Goal: Information Seeking & Learning: Learn about a topic

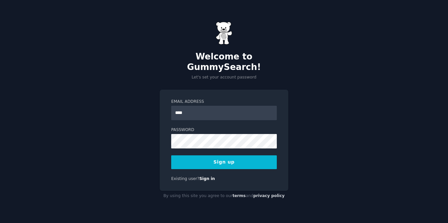
type input "**********"
click at [232, 158] on button "Sign up" at bounding box center [224, 162] width 106 height 14
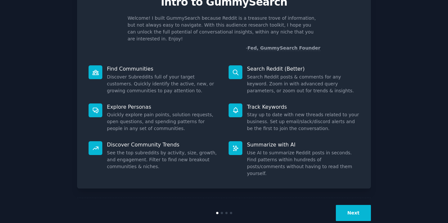
scroll to position [34, 0]
click at [348, 208] on div "Next" at bounding box center [224, 212] width 294 height 30
click at [350, 204] on button "Next" at bounding box center [353, 212] width 35 height 16
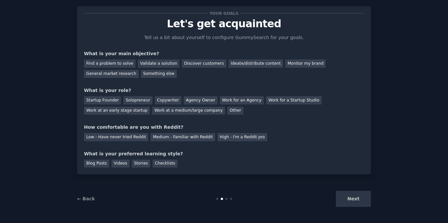
scroll to position [12, 0]
click at [119, 64] on div "Find a problem to solve" at bounding box center [109, 63] width 51 height 8
click at [161, 62] on div "Validate a solution" at bounding box center [159, 63] width 42 height 8
click at [104, 101] on div "Startup Founder" at bounding box center [102, 100] width 37 height 8
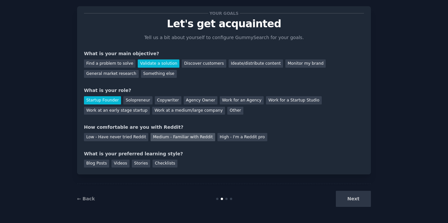
click at [190, 139] on div "Medium - Familiar with Reddit" at bounding box center [182, 137] width 64 height 8
click at [98, 167] on div "Blog Posts" at bounding box center [96, 163] width 25 height 8
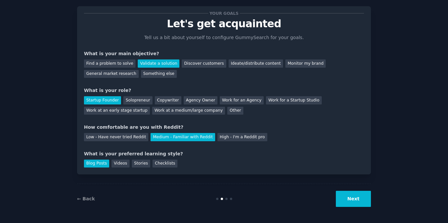
scroll to position [0, 0]
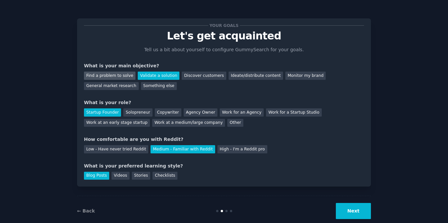
click at [119, 71] on div "Find a problem to solve" at bounding box center [109, 75] width 51 height 8
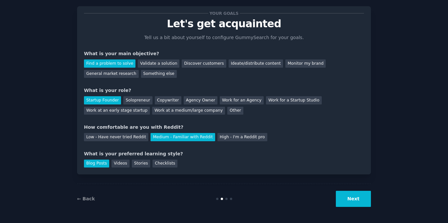
click at [357, 198] on button "Next" at bounding box center [353, 198] width 35 height 16
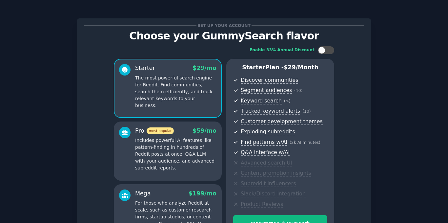
scroll to position [83, 0]
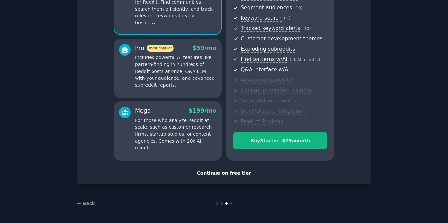
click at [234, 172] on div "Continue on free tier" at bounding box center [224, 172] width 280 height 7
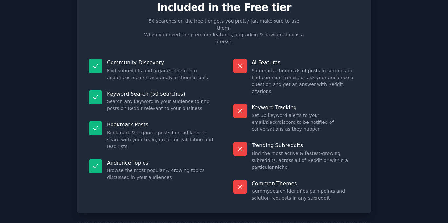
scroll to position [33, 0]
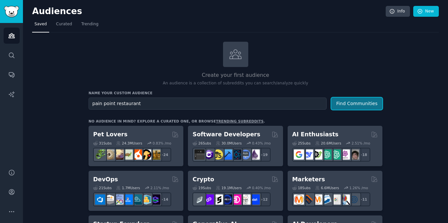
click at [353, 107] on button "Find Communities" at bounding box center [356, 103] width 51 height 12
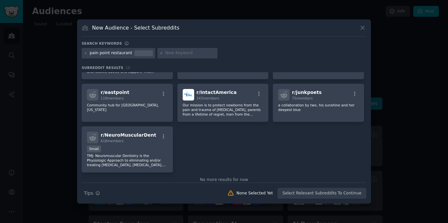
scroll to position [103, 0]
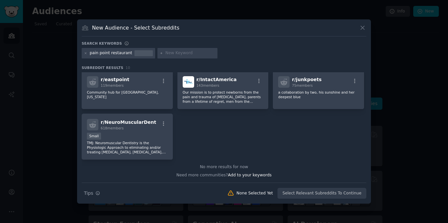
click at [364, 30] on icon at bounding box center [362, 27] width 7 height 7
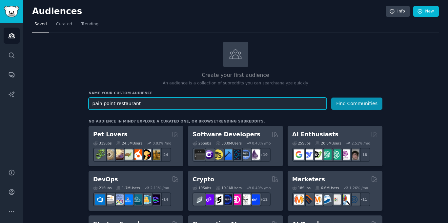
click at [151, 105] on input "pain point restaurant" at bounding box center [207, 103] width 238 height 12
type input "p"
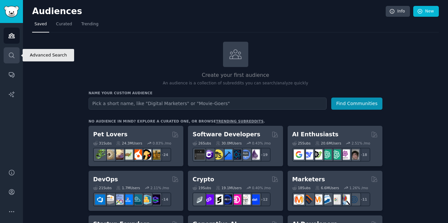
click at [9, 57] on icon "Sidebar" at bounding box center [11, 55] width 7 height 7
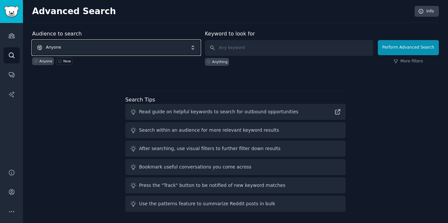
click at [177, 49] on span "Anyone" at bounding box center [116, 47] width 168 height 15
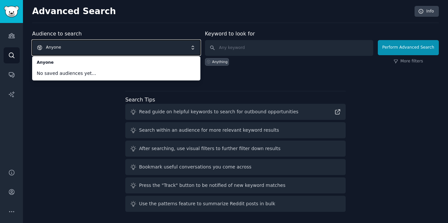
click at [175, 43] on span "Anyone" at bounding box center [116, 47] width 168 height 15
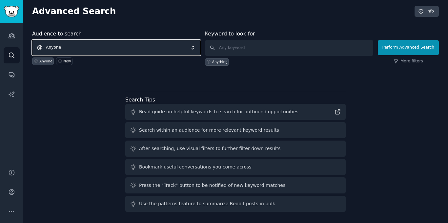
click at [195, 49] on span "Anyone" at bounding box center [116, 47] width 168 height 15
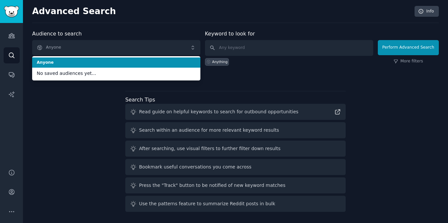
click at [95, 58] on li "Anyone" at bounding box center [116, 62] width 168 height 10
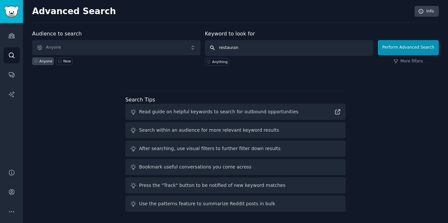
type input "restaurant"
click button "Perform Advanced Search" at bounding box center [408, 47] width 61 height 15
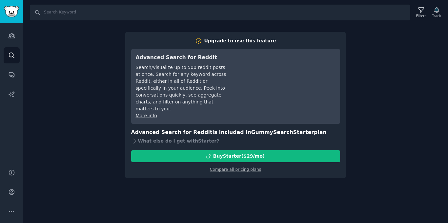
click at [375, 107] on div "Search Filters Track Upgrade to use this feature Advanced Search for Reddit Sea…" at bounding box center [235, 111] width 425 height 223
click at [84, 5] on input "Search" at bounding box center [220, 13] width 380 height 16
type input "e"
type input "restaurant"
click at [98, 11] on input "restaurant" at bounding box center [220, 13] width 380 height 16
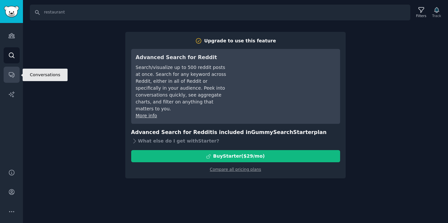
click at [18, 69] on link "Conversations" at bounding box center [12, 75] width 16 height 16
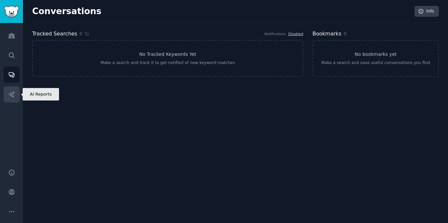
click at [12, 93] on icon "Sidebar" at bounding box center [11, 94] width 7 height 7
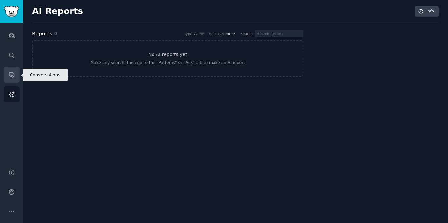
click at [11, 76] on icon "Sidebar" at bounding box center [11, 74] width 5 height 5
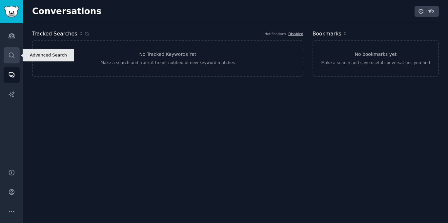
click at [13, 60] on link "Search" at bounding box center [12, 55] width 16 height 16
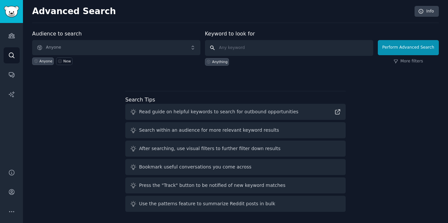
click at [245, 46] on input "text" at bounding box center [289, 48] width 168 height 16
type input "restaurant"
click button "Perform Advanced Search" at bounding box center [408, 47] width 61 height 15
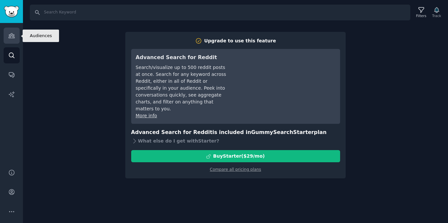
click at [12, 34] on icon "Sidebar" at bounding box center [12, 35] width 6 height 5
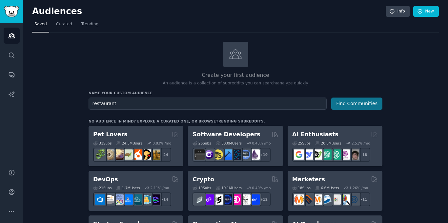
type input "restaurant"
click at [354, 104] on button "Find Communities" at bounding box center [356, 103] width 51 height 12
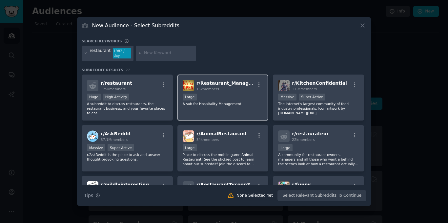
scroll to position [33, 0]
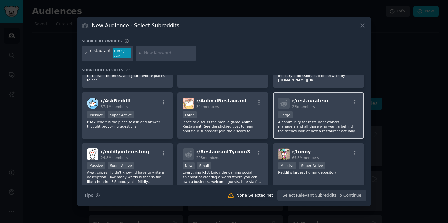
click at [335, 111] on div "10,000 - 100,000 members Large" at bounding box center [318, 115] width 81 height 8
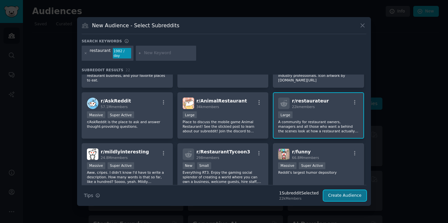
click at [346, 192] on button "Create Audience" at bounding box center [344, 195] width 43 height 11
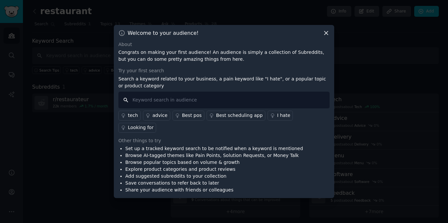
click at [200, 106] on input "text" at bounding box center [223, 99] width 211 height 17
type input "pain point"
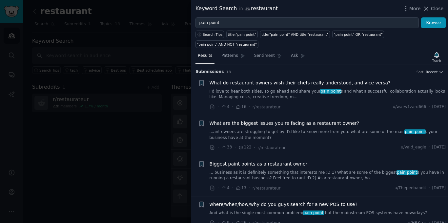
click at [285, 88] on link "I’d love to hear both sides, so go ahead and share your pain point s and what a…" at bounding box center [327, 93] width 236 height 11
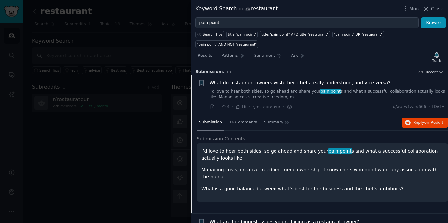
scroll to position [10, 0]
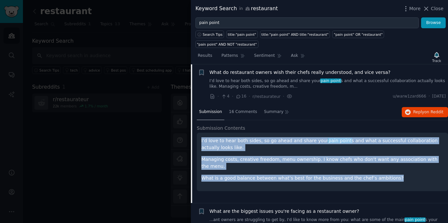
drag, startPoint x: 388, startPoint y: 162, endPoint x: 198, endPoint y: 127, distance: 193.3
click at [198, 132] on div "I’d love to hear both sides, so go ahead and share your pain point s and what a…" at bounding box center [322, 161] width 251 height 58
copy div "I’d love to hear both sides, so go ahead and share your pain point s and what a…"
click at [257, 179] on div "Submission Contents I’d love to hear both sides, so go ahead and share your pai…" at bounding box center [322, 161] width 251 height 73
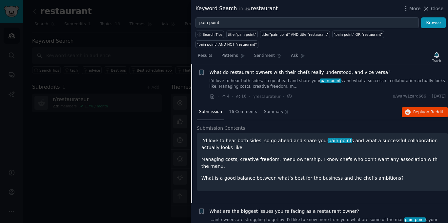
scroll to position [109, 0]
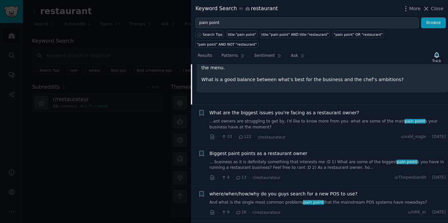
click at [311, 109] on span "What are the biggest issues you're facing as a restaurant owner?" at bounding box center [284, 112] width 150 height 7
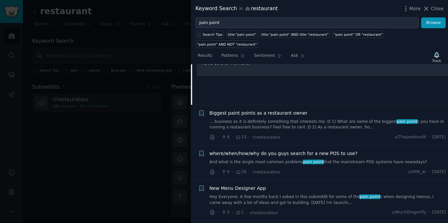
scroll to position [116, 0]
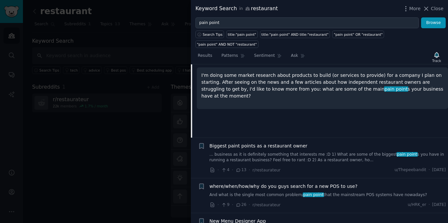
click at [352, 84] on div "I'm doing some market research about products to build (or services to provide)…" at bounding box center [322, 88] width 251 height 42
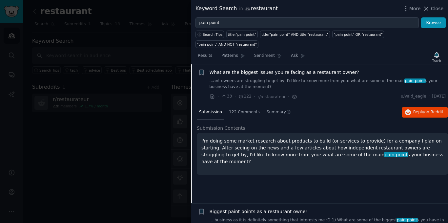
click at [241, 94] on icon at bounding box center [241, 96] width 6 height 5
click at [238, 94] on icon at bounding box center [241, 96] width 6 height 5
click at [239, 105] on div "122 Comments" at bounding box center [243, 113] width 35 height 16
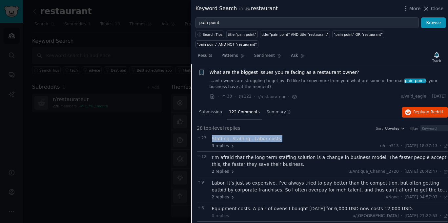
drag, startPoint x: 286, startPoint y: 130, endPoint x: 211, endPoint y: 128, distance: 75.1
click at [211, 133] on div "23 Staffing. Staffing . Labor costs. 3 replies u/esh513 · Wed 06/03/2024 18:37:…" at bounding box center [322, 142] width 251 height 18
copy div "Staffing. Staffing . Labor costs."
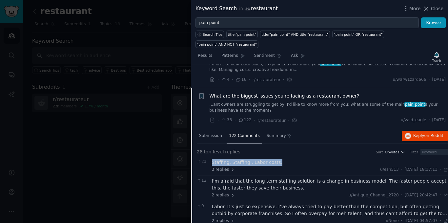
scroll to position [0, 0]
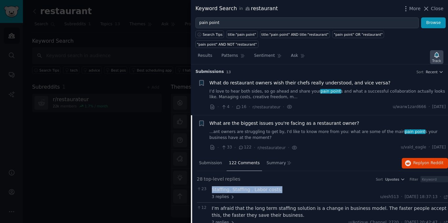
click at [434, 58] on div "Track" at bounding box center [436, 60] width 9 height 5
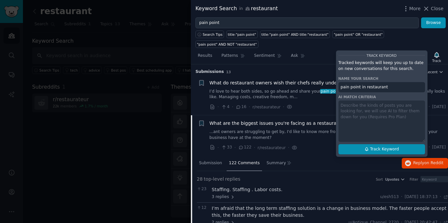
click at [368, 147] on icon at bounding box center [366, 149] width 3 height 4
type input "pain point in restaurant"
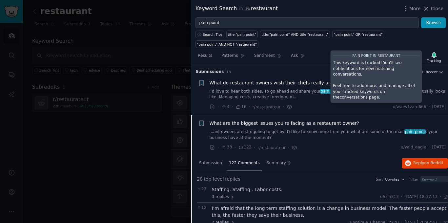
click at [297, 64] on div "Submission s 13 Sort Recent" at bounding box center [319, 69] width 248 height 10
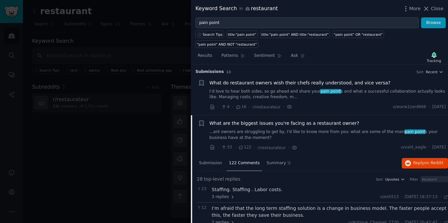
click at [224, 105] on icon at bounding box center [224, 107] width 6 height 5
click at [224, 146] on icon at bounding box center [224, 148] width 3 height 4
drag, startPoint x: 435, startPoint y: 112, endPoint x: 295, endPoint y: 131, distance: 140.9
drag, startPoint x: 295, startPoint y: 131, endPoint x: 306, endPoint y: 148, distance: 19.9
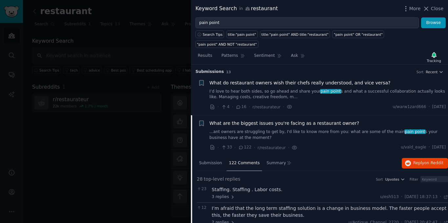
drag, startPoint x: 306, startPoint y: 148, endPoint x: 299, endPoint y: 152, distance: 8.5
click at [299, 155] on div "Submission 122 Comments Summary Reply on Reddit" at bounding box center [322, 163] width 251 height 16
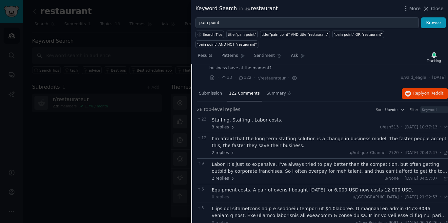
scroll to position [98, 0]
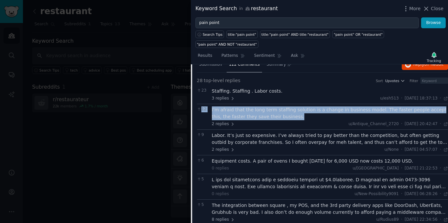
drag, startPoint x: 277, startPoint y: 105, endPoint x: 209, endPoint y: 99, distance: 68.5
click at [209, 104] on div "12 I’m afraid that the long term staffing solution is a change in business mode…" at bounding box center [322, 117] width 251 height 26
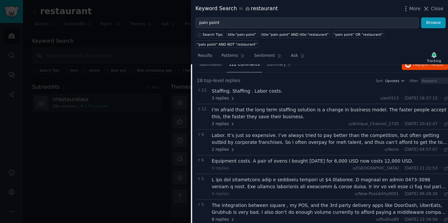
click at [270, 93] on div "23 Staffing. Staffing . Labor costs. 3 replies u/esh513 · Wed 06/03/2024 18:37:…" at bounding box center [322, 94] width 251 height 18
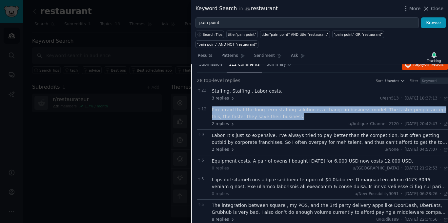
drag, startPoint x: 260, startPoint y: 108, endPoint x: 210, endPoint y: 100, distance: 51.0
click at [210, 104] on div "12 I’m afraid that the long term staffing solution is a change in business mode…" at bounding box center [322, 117] width 251 height 26
copy div "I’m afraid that the long term staffing solution is a change in business model. …"
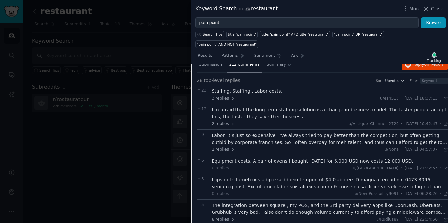
click at [374, 132] on div "Labor. It’s just so expensive. I’ve always tried to pay better than the competi…" at bounding box center [330, 139] width 236 height 14
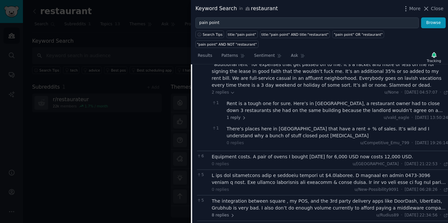
scroll to position [229, 0]
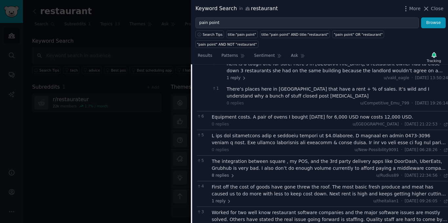
click at [260, 132] on div at bounding box center [330, 139] width 236 height 14
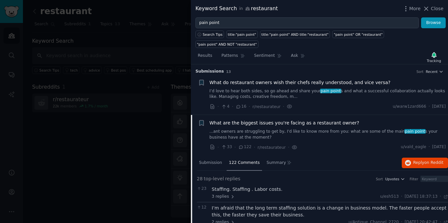
scroll to position [0, 0]
click at [239, 129] on link "...ant owners are struggling to get by, I'd like to know more from you: what ar…" at bounding box center [327, 134] width 236 height 11
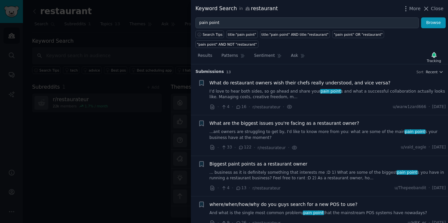
scroll to position [51, 0]
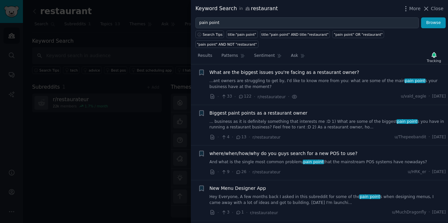
click at [288, 119] on link "... business as it is definitely something that interests me :D 1) What are som…" at bounding box center [327, 124] width 236 height 11
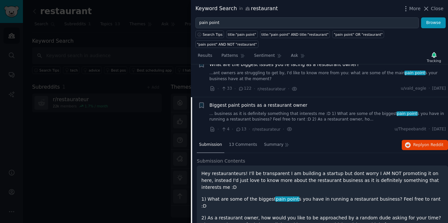
scroll to position [91, 0]
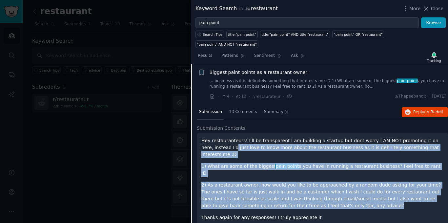
drag, startPoint x: 319, startPoint y: 185, endPoint x: 253, endPoint y: 159, distance: 70.2
click at [206, 137] on div "Hey restauranteurs! I'll be transparent I am building a startup but dont worry …" at bounding box center [322, 179] width 242 height 84
click at [343, 199] on div "Hey restauranteurs! I'll be transparent I am building a startup but dont worry …" at bounding box center [322, 181] width 251 height 98
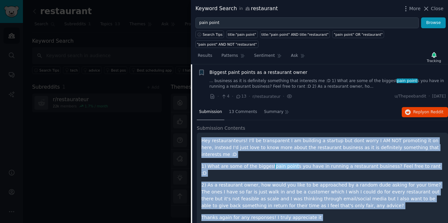
drag, startPoint x: 343, startPoint y: 199, endPoint x: 199, endPoint y: 128, distance: 159.6
click at [199, 132] on div "Hey restauranteurs! I'll be transparent I am building a startup but dont worry …" at bounding box center [322, 181] width 251 height 98
copy ul "Hey restauranteurs! I'll be transparent I am building a startup but dont worry …"
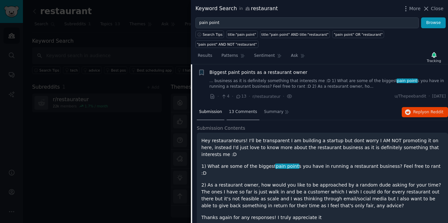
click at [236, 109] on span "13 Comments" at bounding box center [243, 112] width 28 height 6
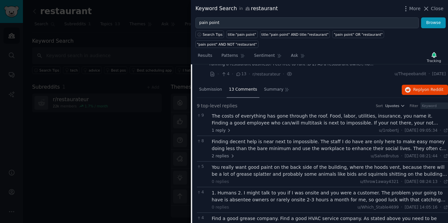
scroll to position [124, 0]
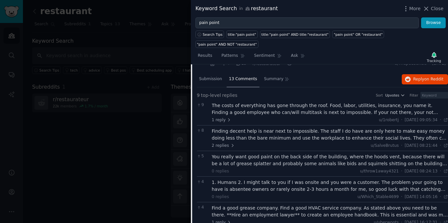
click at [288, 102] on div "The costs of everything has gone through the roof. Food, labor, utilities, insu…" at bounding box center [330, 109] width 236 height 14
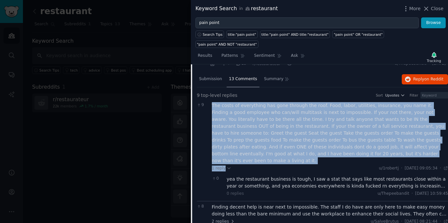
drag, startPoint x: 302, startPoint y: 150, endPoint x: 211, endPoint y: 96, distance: 105.7
click at [212, 102] on div "The costs of everything has gone through the roof. Food, labor, utilities, insu…" at bounding box center [330, 150] width 236 height 96
copy div "The costs of everything has gone through the roof. Food, labor, utilities, insu…"
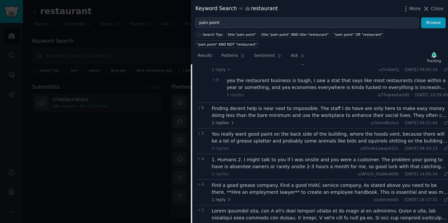
click at [301, 105] on div "Finding decent help is near next to impossible. The staff I do have are only he…" at bounding box center [330, 112] width 236 height 14
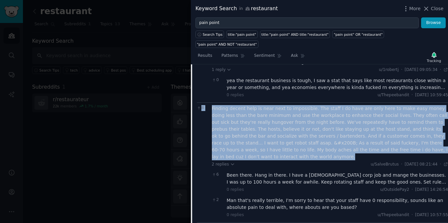
drag, startPoint x: 414, startPoint y: 134, endPoint x: 206, endPoint y: 91, distance: 212.6
click at [206, 102] on div "8 Finding decent help is near next to impossible. The staff I do have are only …" at bounding box center [322, 162] width 251 height 120
click at [212, 105] on div "Finding decent help is near next to impossible. The staff I do have are only he…" at bounding box center [330, 132] width 236 height 55
drag, startPoint x: 415, startPoint y: 133, endPoint x: 211, endPoint y: 92, distance: 207.8
click at [211, 102] on div "8 Finding decent help is near next to impossible. The staff I do have are only …" at bounding box center [322, 162] width 251 height 120
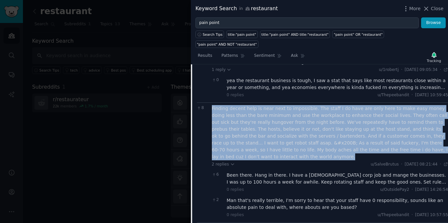
copy div "Finding decent help is near next to impossible. The staff I do have are only he…"
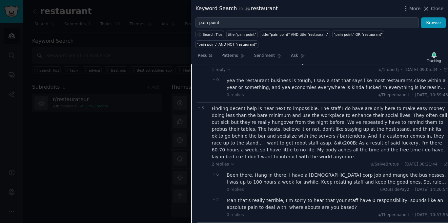
click at [263, 161] on div "2 replies u/SalveBrutus · Fri 15/09/2023 08:21:44 Fri 15/09/2023 ·" at bounding box center [330, 164] width 236 height 6
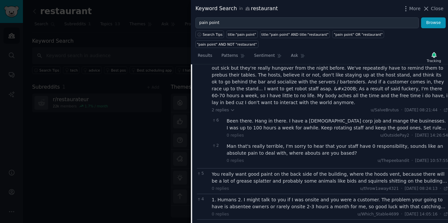
scroll to position [288, 0]
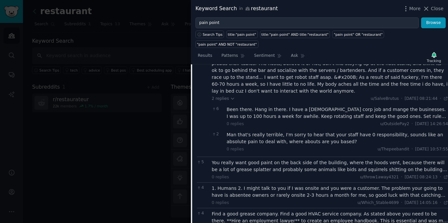
click at [305, 159] on div "You really want good paint on the back side of the building, where the hoods ve…" at bounding box center [330, 166] width 236 height 14
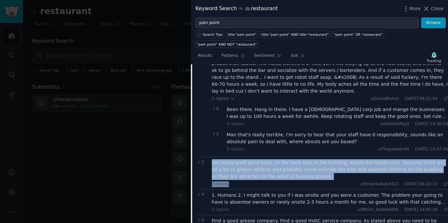
drag, startPoint x: 272, startPoint y: 155, endPoint x: 289, endPoint y: 163, distance: 19.2
click at [206, 156] on div "5 You really want good paint on the back side of the building, where the hoods …" at bounding box center [322, 172] width 251 height 32
click at [289, 159] on div "You really want good paint on the back side of the building, where the hoods ve…" at bounding box center [330, 169] width 236 height 21
drag, startPoint x: 273, startPoint y: 151, endPoint x: 210, endPoint y: 141, distance: 63.8
click at [210, 156] on div "5 You really want good paint on the back side of the building, where the hoods …" at bounding box center [322, 172] width 251 height 32
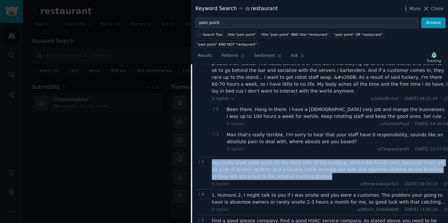
copy div "You really want good paint on the back side of the building, where the hoods ve…"
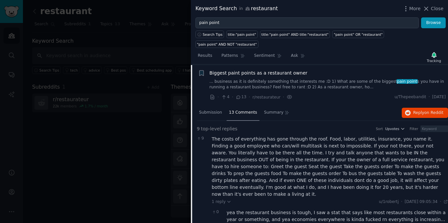
scroll to position [91, 0]
click at [400, 126] on icon "button" at bounding box center [402, 128] width 5 height 5
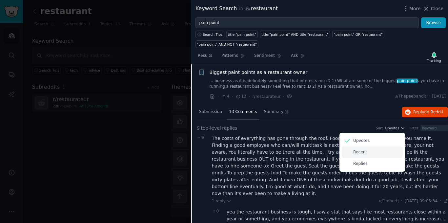
click at [356, 149] on p "Recent" at bounding box center [360, 152] width 14 height 6
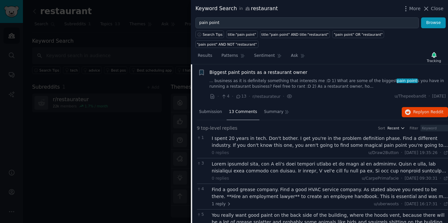
click at [399, 126] on button "Recent" at bounding box center [396, 128] width 18 height 5
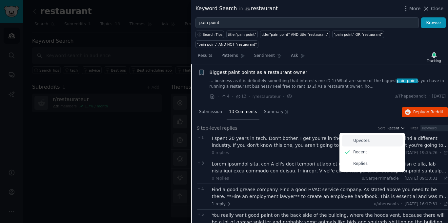
click at [377, 135] on div "Upvotes" at bounding box center [372, 140] width 61 height 11
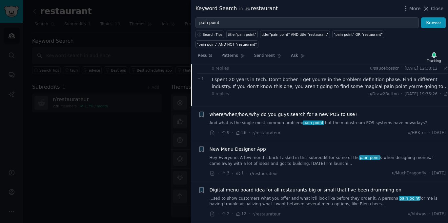
scroll to position [557, 0]
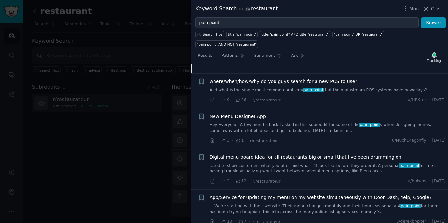
click at [316, 163] on link "...sed to show customers what you offer and what it'll look like before they or…" at bounding box center [327, 168] width 236 height 11
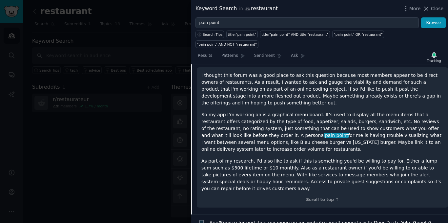
scroll to position [273, 0]
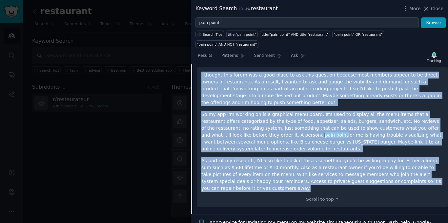
drag, startPoint x: 312, startPoint y: 137, endPoint x: 197, endPoint y: 68, distance: 134.5
click at [197, 68] on div "I thought this forum was a good place to ask this question because most members…" at bounding box center [322, 137] width 251 height 140
copy div "I thought this forum was a good place to ask this question because most members…"
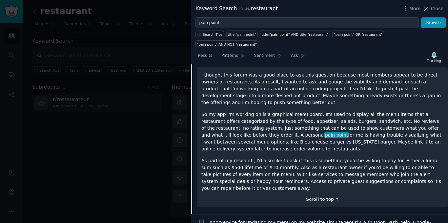
click at [381, 196] on div "Scroll to top ↑" at bounding box center [322, 199] width 242 height 6
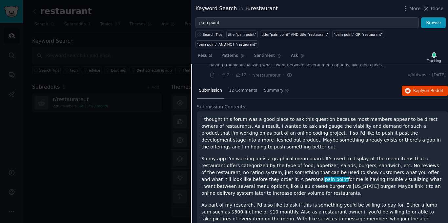
scroll to position [240, 0]
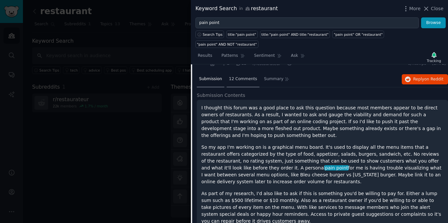
click at [238, 76] on span "12 Comments" at bounding box center [243, 79] width 28 height 6
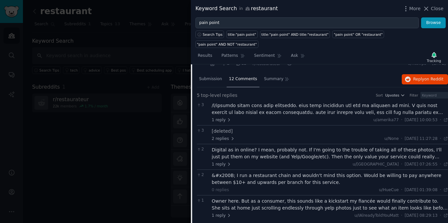
click at [258, 102] on div at bounding box center [330, 109] width 236 height 14
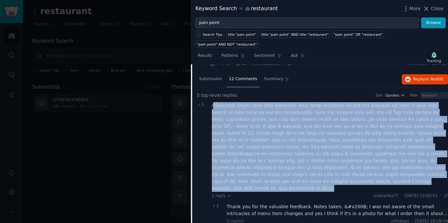
drag, startPoint x: 443, startPoint y: 165, endPoint x: 213, endPoint y: 97, distance: 240.0
click at [213, 102] on div at bounding box center [330, 146] width 236 height 89
copy div "u/qabadai asked some good questions. with your responses ill put my thoughts as…"
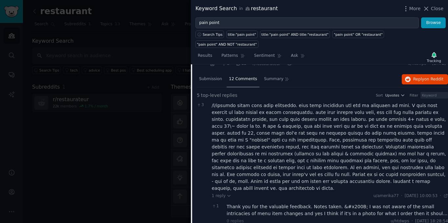
click at [203, 183] on div "3" at bounding box center [202, 164] width 11 height 124
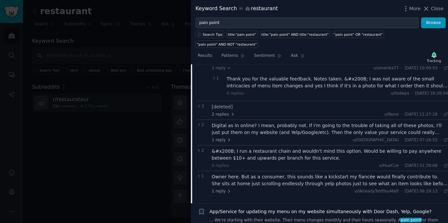
scroll to position [371, 0]
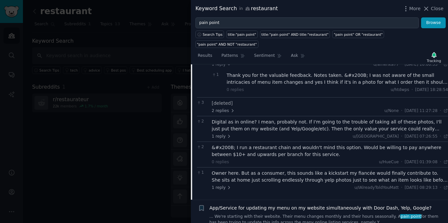
click at [293, 118] on div "Digital as in online? I mean, probably not. If I'm going to the trouble of taki…" at bounding box center [330, 125] width 236 height 14
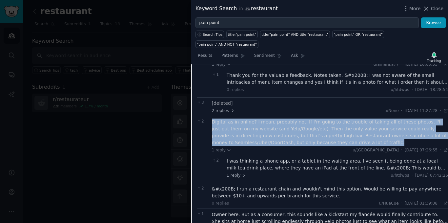
drag, startPoint x: 321, startPoint y: 122, endPoint x: 210, endPoint y: 96, distance: 113.7
click at [210, 116] on div "2 Digital as in online? I mean, probably not. If I'm going to the trouble of ta…" at bounding box center [322, 149] width 251 height 67
copy div "Digital as in online? I mean, probably not. If I'm going to the trouble of taki…"
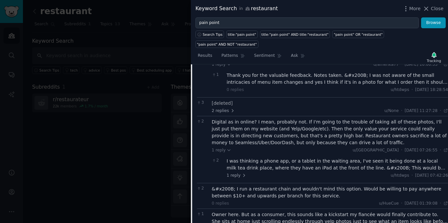
click at [311, 147] on div "1 reply u/qabadai · Sat 29/06/2019 07:26:55 Sat 29/06/2019 ·" at bounding box center [330, 150] width 236 height 6
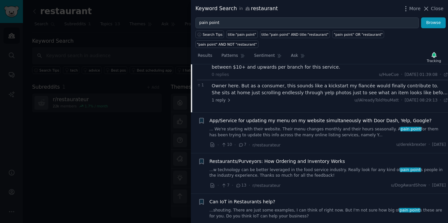
scroll to position [502, 0]
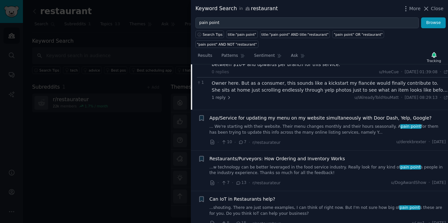
click at [327, 114] on span "App/Service for updating my menu on my website simultaneously with Door Dash, Y…" at bounding box center [320, 117] width 222 height 7
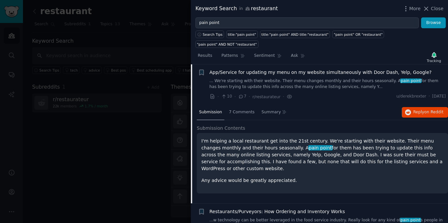
scroll to position [215, 0]
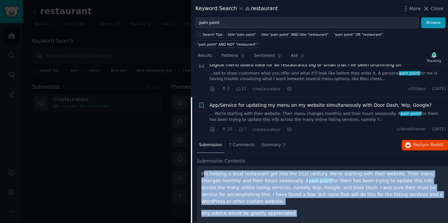
drag, startPoint x: 407, startPoint y: 188, endPoint x: 272, endPoint y: 180, distance: 136.0
click at [210, 170] on div "I'm helping a local restaurant get into the 21st century. We're starting with t…" at bounding box center [322, 193] width 242 height 46
drag, startPoint x: 386, startPoint y: 179, endPoint x: 377, endPoint y: 183, distance: 9.9
click at [386, 179] on p "I'm helping a local restaurant get into the 21st century. We're starting with t…" at bounding box center [322, 187] width 242 height 34
click at [301, 209] on p "Any advice would be greatly appreciated." at bounding box center [322, 212] width 242 height 7
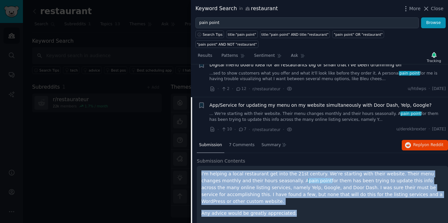
drag, startPoint x: 300, startPoint y: 198, endPoint x: 199, endPoint y: 161, distance: 107.0
click at [199, 166] on div "I'm helping a local restaurant get into the 21st century. We're starting with t…" at bounding box center [322, 196] width 251 height 60
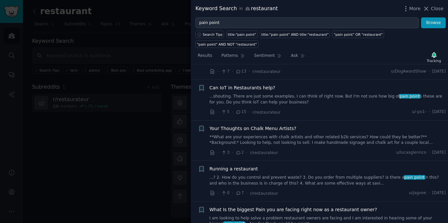
scroll to position [444, 0]
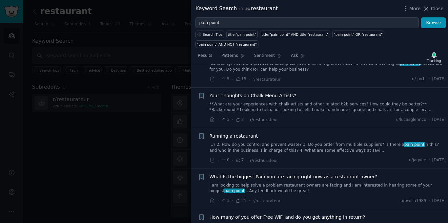
drag, startPoint x: 241, startPoint y: 128, endPoint x: 277, endPoint y: 134, distance: 36.6
click at [241, 132] on span "Running a restaurant" at bounding box center [233, 135] width 49 height 7
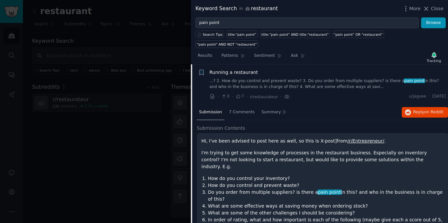
scroll to position [442, 0]
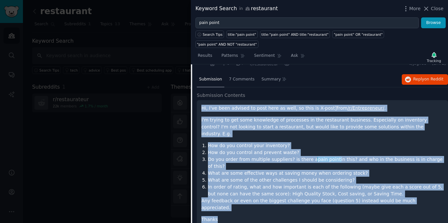
drag, startPoint x: 243, startPoint y: 189, endPoint x: 199, endPoint y: 97, distance: 102.5
click at [199, 100] on div "Hi, I've been advised to post here as well, so this is X-post]from /r/Entrepren…" at bounding box center [322, 169] width 251 height 138
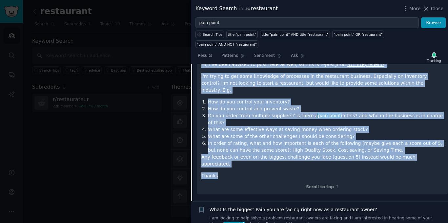
scroll to position [449, 0]
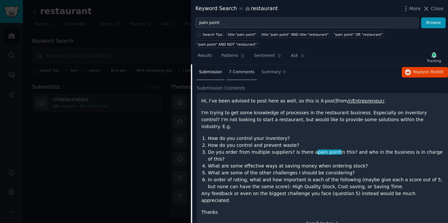
click at [235, 65] on div "7 Comments" at bounding box center [241, 73] width 30 height 16
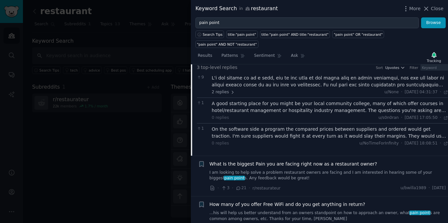
scroll to position [474, 0]
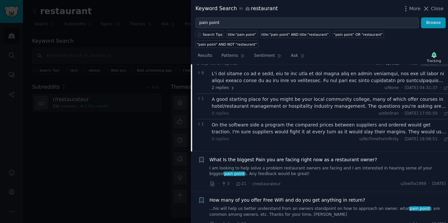
click at [306, 156] on span "What Is the biggest Pain you are facing right now as a restaurant owner?" at bounding box center [292, 159] width 167 height 7
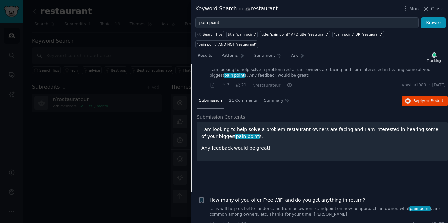
scroll to position [450, 0]
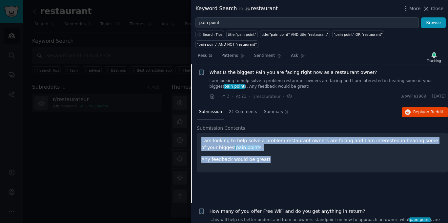
drag, startPoint x: 271, startPoint y: 151, endPoint x: 199, endPoint y: 130, distance: 75.1
click at [199, 132] on div "I am looking to help solve a problem restaurant owners are facing and I am inte…" at bounding box center [322, 152] width 251 height 40
click at [284, 153] on div "I am looking to help solve a problem restaurant owners are facing and I am inte…" at bounding box center [322, 152] width 251 height 40
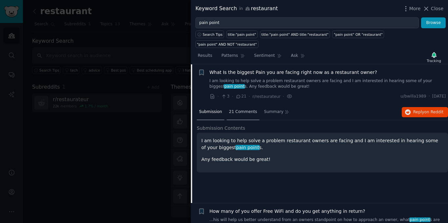
click at [234, 109] on span "21 Comments" at bounding box center [243, 112] width 28 height 6
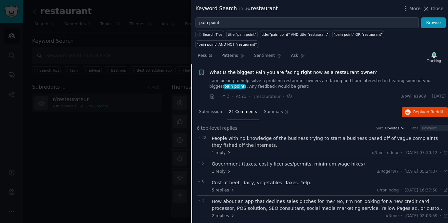
click at [279, 78] on link "I am looking to help solve a problem restaurant owners are facing and I am inte…" at bounding box center [327, 83] width 236 height 11
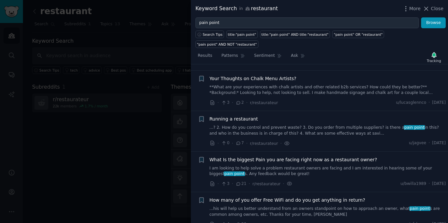
click at [280, 165] on link "I am looking to help solve a problem restaurant owners are facing and I am inte…" at bounding box center [327, 170] width 236 height 11
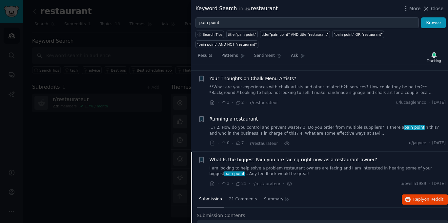
scroll to position [450, 0]
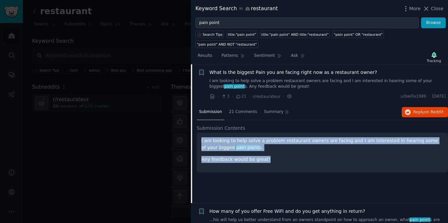
drag, startPoint x: 283, startPoint y: 151, endPoint x: 197, endPoint y: 129, distance: 89.0
click at [197, 132] on div "I am looking to help solve a problem restaurant owners are facing and I am inte…" at bounding box center [322, 152] width 251 height 40
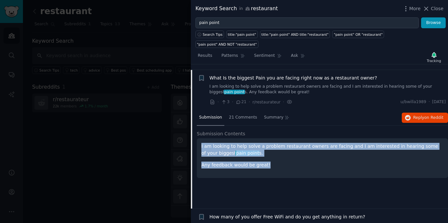
scroll to position [428, 0]
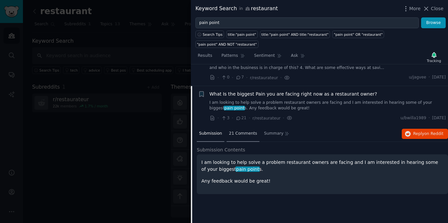
click at [236, 130] on span "21 Comments" at bounding box center [243, 133] width 28 height 6
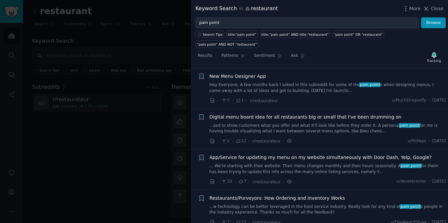
scroll to position [0, 0]
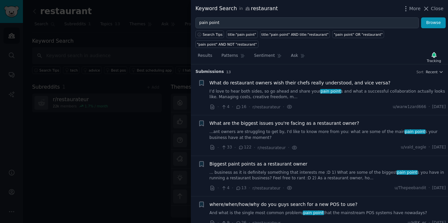
drag, startPoint x: 287, startPoint y: 35, endPoint x: 280, endPoint y: 65, distance: 30.7
click at [287, 35] on div "title:"pain point" AND title:"restaurant"" at bounding box center [294, 34] width 67 height 5
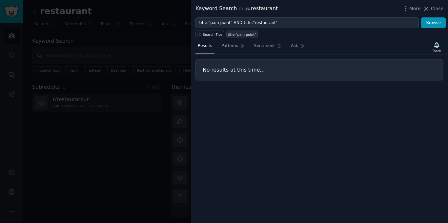
click at [241, 34] on div "title:"pain point"" at bounding box center [242, 34] width 29 height 5
click at [259, 49] on link "Sentiment" at bounding box center [268, 47] width 32 height 13
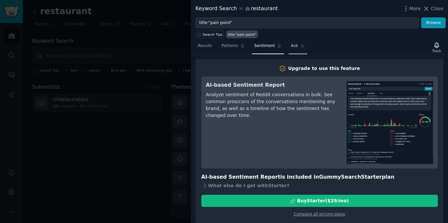
click at [291, 48] on span "Ask" at bounding box center [294, 46] width 7 height 6
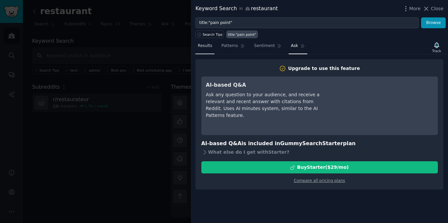
click at [201, 44] on span "Results" at bounding box center [205, 46] width 14 height 6
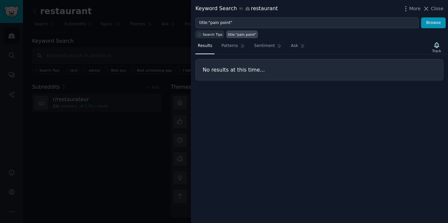
click at [209, 31] on button "Search Tips" at bounding box center [209, 34] width 29 height 8
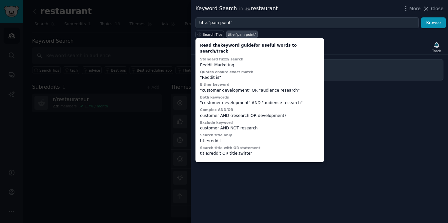
click at [311, 30] on div "Search Tips Read the keyword guide for useful words to search/track Standard fu…" at bounding box center [319, 33] width 257 height 10
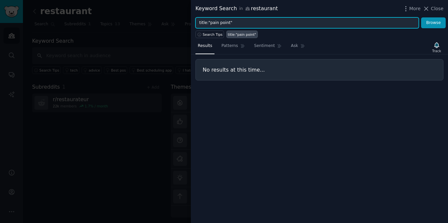
click at [313, 24] on input "title:"pain point"" at bounding box center [306, 22] width 223 height 11
type input "t"
click at [421, 17] on button "Browse" at bounding box center [433, 22] width 25 height 11
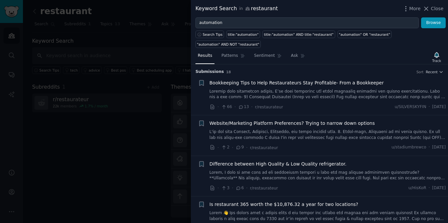
click at [276, 79] on span "Bookkeeping Tips to Help Restaurateurs Stay Profitable- From a Bookkeeper" at bounding box center [296, 82] width 174 height 7
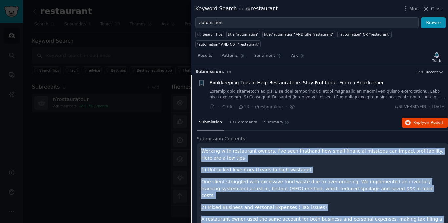
drag, startPoint x: 404, startPoint y: 134, endPoint x: 201, endPoint y: 141, distance: 203.3
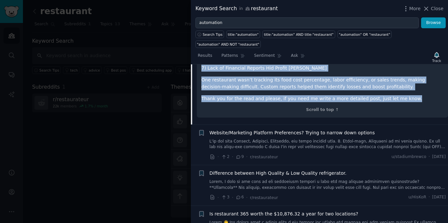
scroll to position [328, 0]
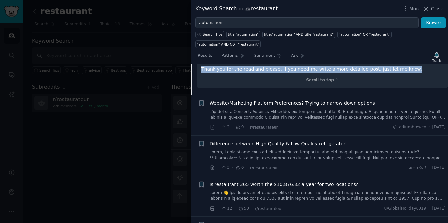
click at [286, 100] on span "Website/Marketing Platform Preferences? Trying to narrow down options" at bounding box center [291, 103] width 165 height 7
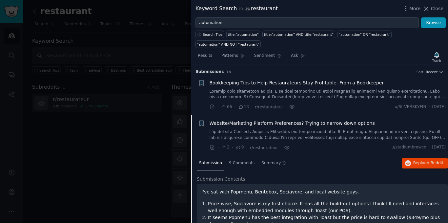
drag, startPoint x: 392, startPoint y: 63, endPoint x: 402, endPoint y: 73, distance: 14.6
click at [402, 79] on div "Bookkeeping Tips to Help Restaurateurs Stay Profitable- From a Bookkeeper" at bounding box center [327, 82] width 236 height 7
click at [306, 129] on link at bounding box center [327, 134] width 236 height 11
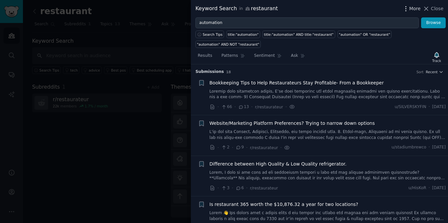
click at [412, 8] on span "More" at bounding box center [414, 8] width 11 height 7
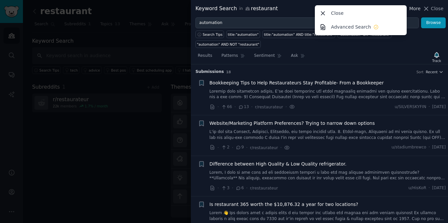
click at [412, 8] on span "More" at bounding box center [414, 8] width 11 height 7
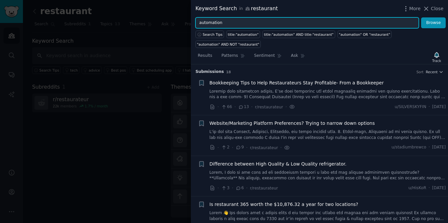
click at [240, 22] on input "automation" at bounding box center [306, 22] width 223 height 11
type input "a"
click at [421, 17] on button "Browse" at bounding box center [433, 22] width 25 height 11
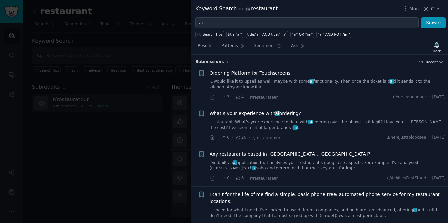
click at [274, 73] on span "Ordering Platform for Touchscreens" at bounding box center [249, 72] width 81 height 7
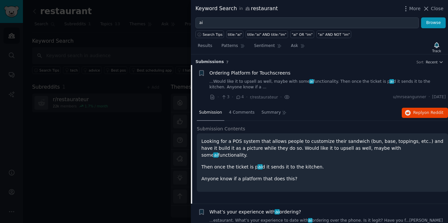
scroll to position [10, 0]
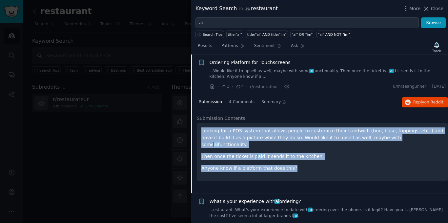
drag, startPoint x: 305, startPoint y: 158, endPoint x: 196, endPoint y: 124, distance: 114.9
click at [196, 124] on div "Submission 4 Comments Summary Reply on Reddit Submission Contents Looking for a…" at bounding box center [319, 143] width 257 height 98
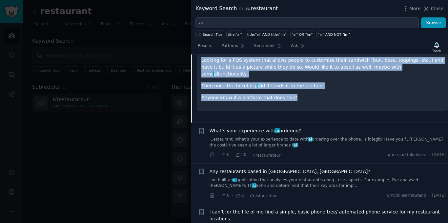
scroll to position [0, 0]
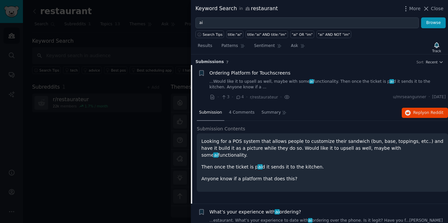
click at [319, 60] on h3 "Submission s 7 Sort Recent" at bounding box center [319, 62] width 248 height 6
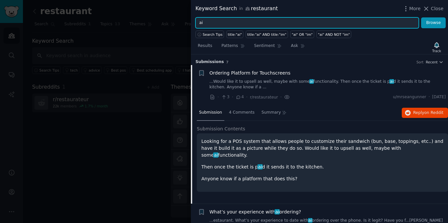
click at [243, 21] on input "ai" at bounding box center [306, 22] width 223 height 11
type input "a"
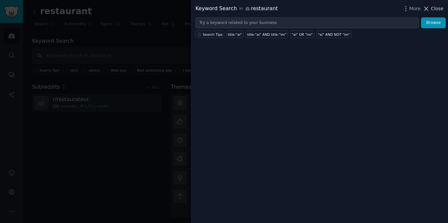
click at [432, 6] on span "Close" at bounding box center [437, 8] width 12 height 7
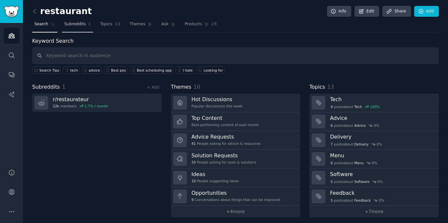
click at [74, 27] on span "Subreddits" at bounding box center [75, 24] width 22 height 6
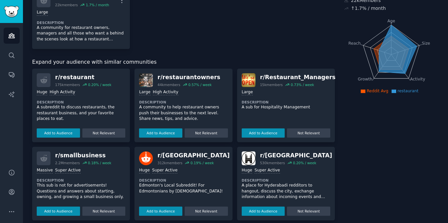
scroll to position [66, 0]
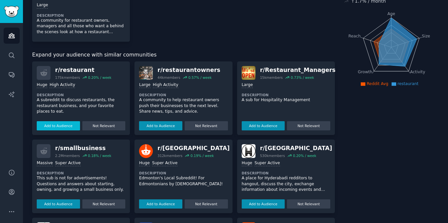
click at [68, 127] on button "Add to Audience" at bounding box center [58, 125] width 43 height 9
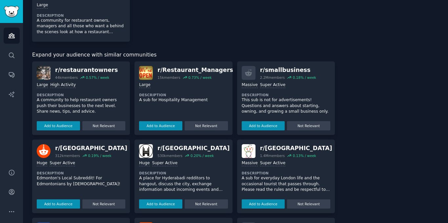
scroll to position [0, 0]
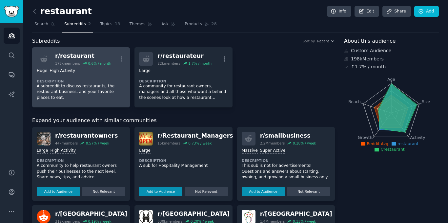
click at [63, 55] on div "r/ restaurant" at bounding box center [83, 56] width 56 height 8
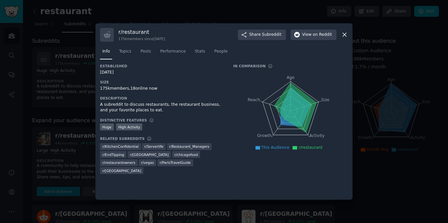
click at [341, 34] on icon at bounding box center [344, 34] width 7 height 7
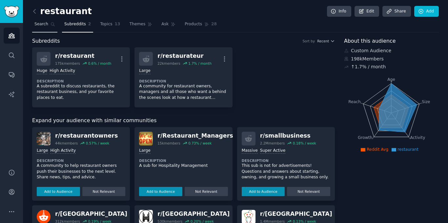
click at [47, 23] on link "Search" at bounding box center [44, 25] width 25 height 13
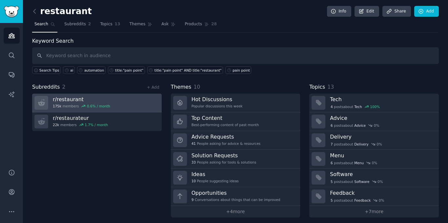
click at [97, 106] on div "0.6 % / month" at bounding box center [98, 106] width 23 height 5
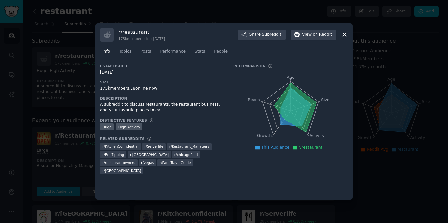
click at [343, 34] on icon at bounding box center [344, 34] width 7 height 7
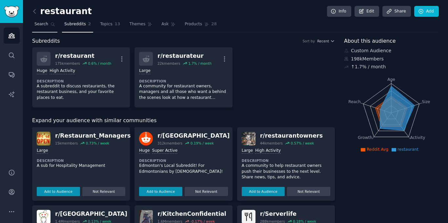
click at [45, 26] on span "Search" at bounding box center [41, 24] width 14 height 6
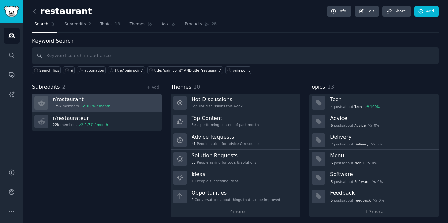
click at [119, 105] on link "r/ restaurant 175k members 0.6 % / month" at bounding box center [96, 102] width 129 height 19
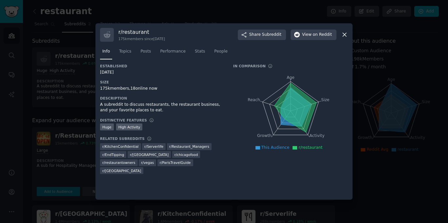
click at [342, 34] on icon at bounding box center [344, 34] width 7 height 7
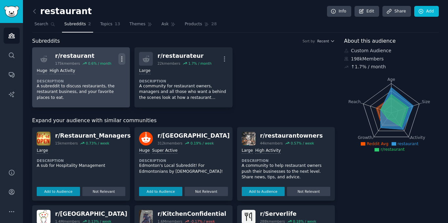
click at [125, 59] on icon "button" at bounding box center [121, 58] width 7 height 7
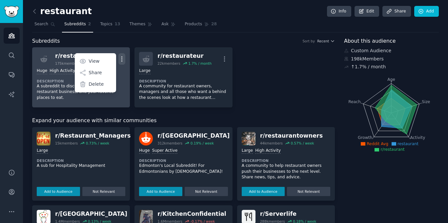
click at [125, 59] on icon "button" at bounding box center [121, 58] width 7 height 7
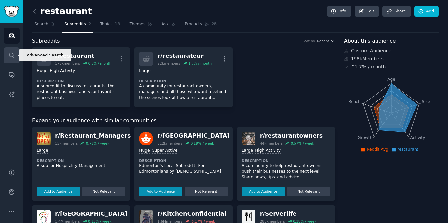
click at [11, 57] on icon "Sidebar" at bounding box center [11, 54] width 5 height 5
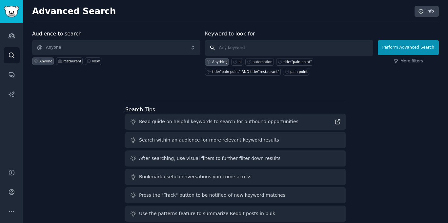
click at [259, 45] on input "text" at bounding box center [289, 48] width 168 height 16
click at [8, 34] on icon "Sidebar" at bounding box center [11, 35] width 7 height 7
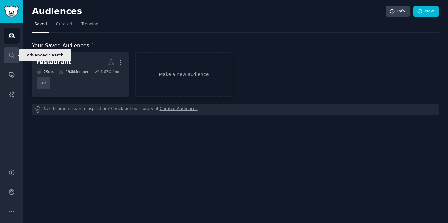
click at [11, 60] on link "Search" at bounding box center [12, 55] width 16 height 16
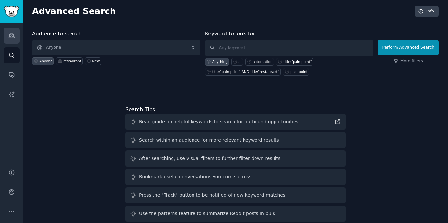
click at [12, 43] on link "Audiences" at bounding box center [12, 36] width 16 height 16
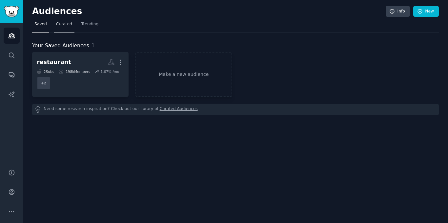
click at [61, 25] on span "Curated" at bounding box center [64, 24] width 16 height 6
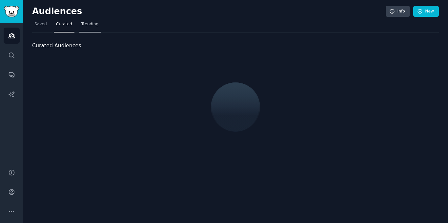
click at [92, 28] on link "Trending" at bounding box center [90, 25] width 22 height 13
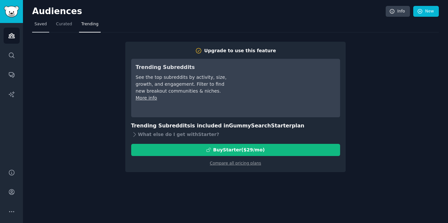
click at [37, 29] on link "Saved" at bounding box center [40, 25] width 17 height 13
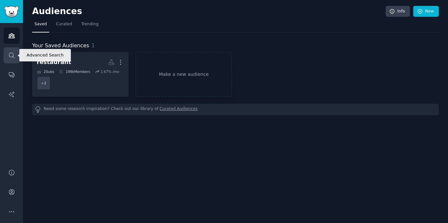
click at [6, 49] on link "Search" at bounding box center [12, 55] width 16 height 16
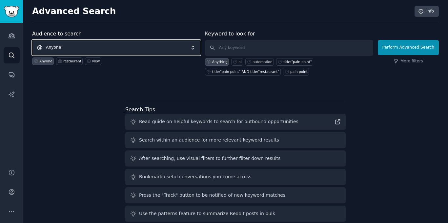
click at [193, 48] on span "Anyone" at bounding box center [116, 47] width 168 height 15
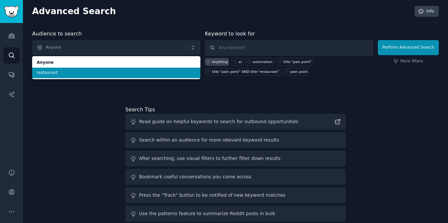
click at [109, 69] on li "restaurant" at bounding box center [116, 73] width 168 height 10
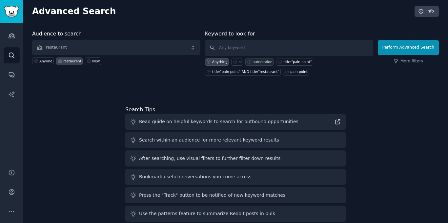
click at [263, 60] on div "automation" at bounding box center [262, 61] width 20 height 5
type input "automation"
click at [323, 55] on input "automation" at bounding box center [289, 48] width 168 height 16
click button "Perform Advanced Search" at bounding box center [408, 47] width 61 height 15
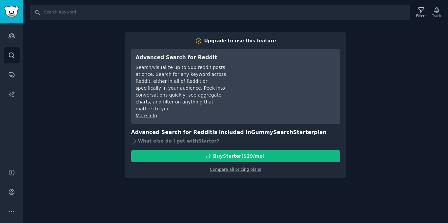
click at [243, 179] on div "Search Filters Track Upgrade to use this feature Advanced Search for Reddit Sea…" at bounding box center [235, 111] width 425 height 223
click at [7, 99] on link "AI Reports" at bounding box center [12, 94] width 16 height 16
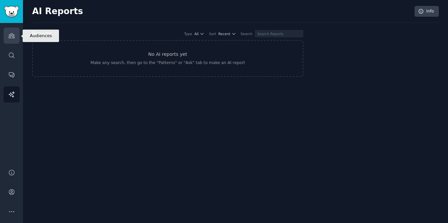
click at [8, 33] on icon "Sidebar" at bounding box center [11, 35] width 7 height 7
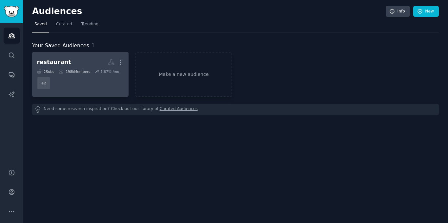
click at [64, 82] on dd "r/restaurant, r/restaurateur + 2" at bounding box center [80, 83] width 87 height 18
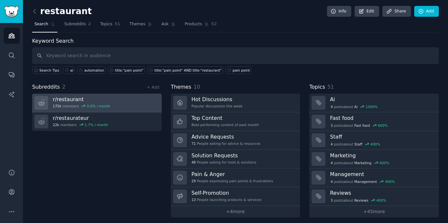
drag, startPoint x: 114, startPoint y: 110, endPoint x: 114, endPoint y: 103, distance: 7.9
click at [114, 103] on link "r/ restaurant 175k members 0.6 % / month" at bounding box center [96, 102] width 129 height 19
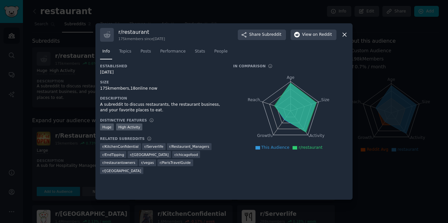
drag, startPoint x: 341, startPoint y: 33, endPoint x: 194, endPoint y: 91, distance: 157.9
click at [342, 33] on icon at bounding box center [344, 34] width 7 height 7
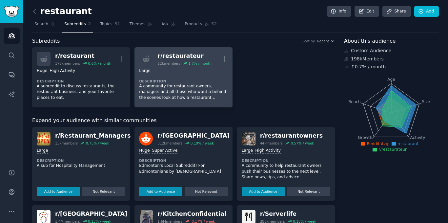
click at [208, 77] on div "Large Description A community for restaurant owners, managers and all those who…" at bounding box center [183, 84] width 88 height 37
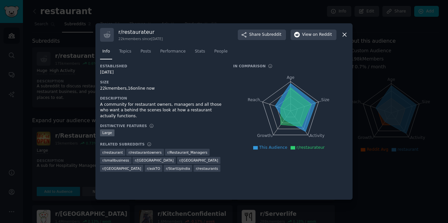
click at [346, 34] on icon at bounding box center [344, 34] width 7 height 7
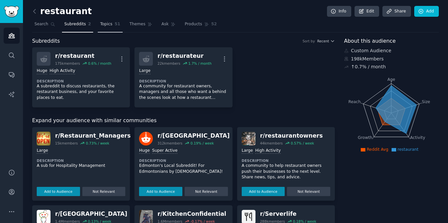
click at [109, 29] on link "Topics 51" at bounding box center [110, 25] width 25 height 13
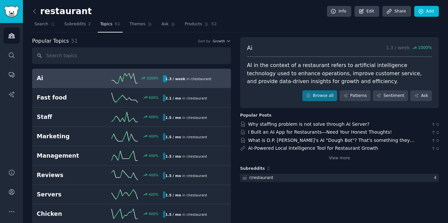
click at [181, 84] on link "Ai 1000 % 1.3 / week in r/ restaurant" at bounding box center [131, 78] width 199 height 19
click at [183, 21] on link "Products 52" at bounding box center [200, 25] width 37 height 13
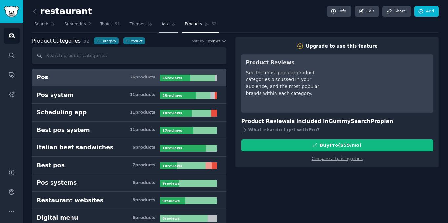
click at [161, 26] on span "Ask" at bounding box center [164, 24] width 7 height 6
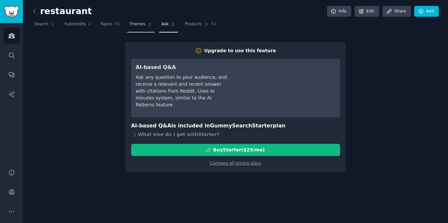
click at [135, 28] on link "Themes" at bounding box center [141, 25] width 28 height 13
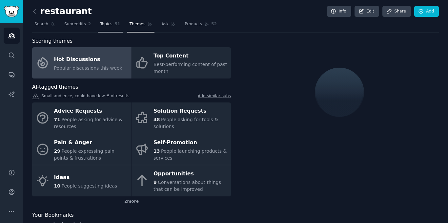
click at [102, 28] on link "Topics 51" at bounding box center [110, 25] width 25 height 13
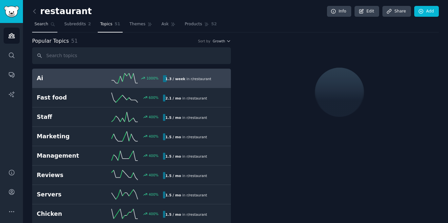
click at [46, 27] on span "Search" at bounding box center [41, 24] width 14 height 6
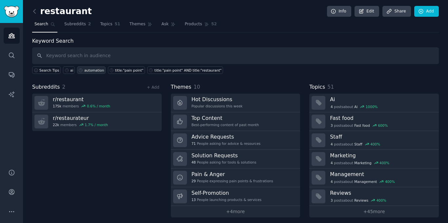
click at [90, 72] on div "automation" at bounding box center [94, 70] width 20 height 5
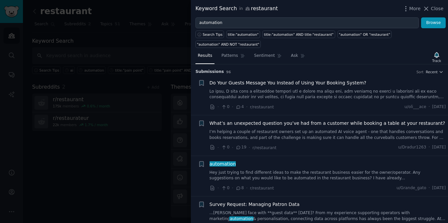
click at [151, 155] on div at bounding box center [224, 111] width 448 height 223
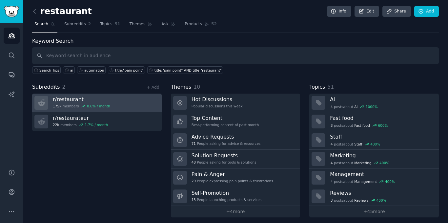
click at [71, 100] on h3 "r/ restaurant" at bounding box center [81, 99] width 57 height 7
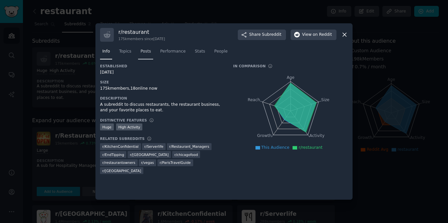
click at [143, 53] on span "Posts" at bounding box center [145, 52] width 10 height 6
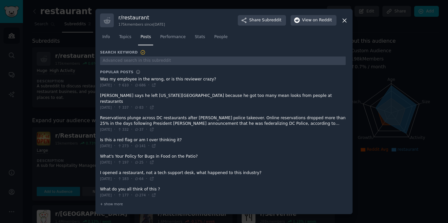
click at [343, 21] on icon at bounding box center [344, 20] width 7 height 7
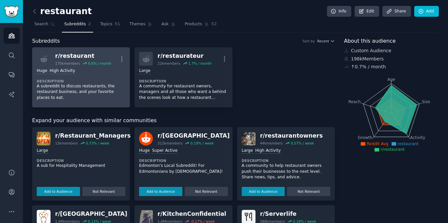
click at [105, 68] on div "Huge High Activity" at bounding box center [81, 71] width 88 height 6
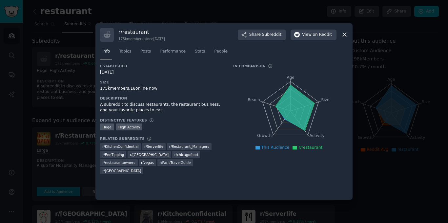
click at [339, 31] on div "r/ restaurant 175k members since 07/15/2009 Share Subreddit View on Reddit" at bounding box center [224, 35] width 248 height 14
click at [344, 33] on icon at bounding box center [344, 34] width 7 height 7
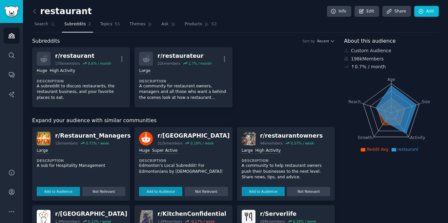
click at [72, 23] on span "Subreddits" at bounding box center [75, 24] width 22 height 6
click at [48, 28] on link "Search" at bounding box center [44, 25] width 25 height 13
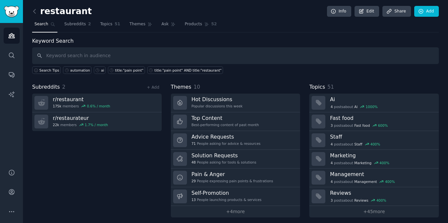
click at [75, 49] on input "text" at bounding box center [235, 55] width 406 height 17
click at [75, 58] on input "text" at bounding box center [235, 55] width 406 height 17
click at [76, 71] on div "automation" at bounding box center [80, 70] width 20 height 5
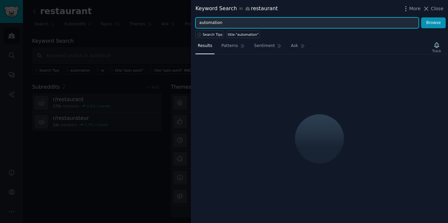
click at [245, 24] on input "automation" at bounding box center [306, 22] width 223 height 11
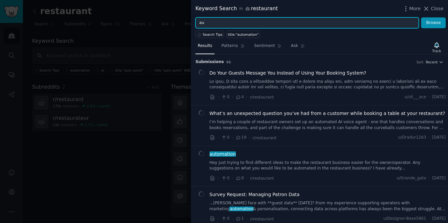
type input "a"
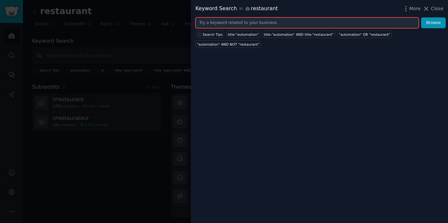
paste input "advertisements"
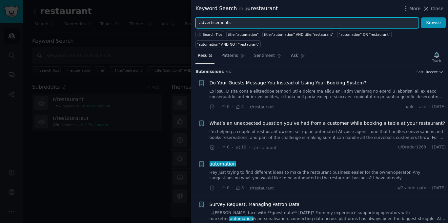
type input "advertisements"
click at [421, 17] on button "Browse" at bounding box center [433, 22] width 25 height 11
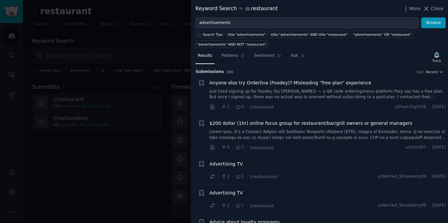
click at [328, 86] on span "Anyone else try Orderlina (Foodey)? Misleading “free plan” experience" at bounding box center [290, 82] width 162 height 7
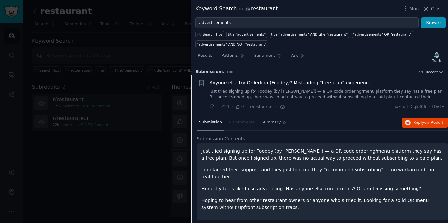
scroll to position [10, 0]
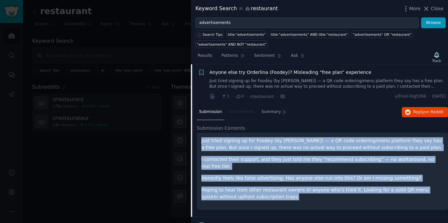
drag, startPoint x: 269, startPoint y: 192, endPoint x: 198, endPoint y: 140, distance: 87.9
click at [198, 140] on div "Just tried signing up for Foodey (by Orderlina) — a QR code ordering/menu platf…" at bounding box center [322, 170] width 251 height 77
click at [236, 114] on nav "Submission 0 Comments Summary" at bounding box center [243, 112] width 92 height 16
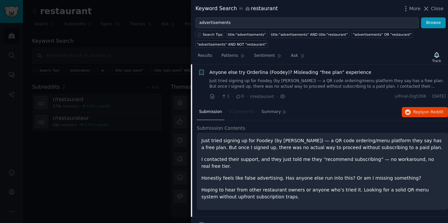
click at [235, 113] on nav "Submission 0 Comments Summary" at bounding box center [243, 112] width 92 height 16
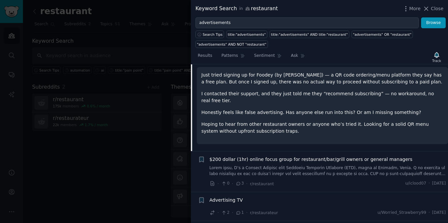
scroll to position [0, 0]
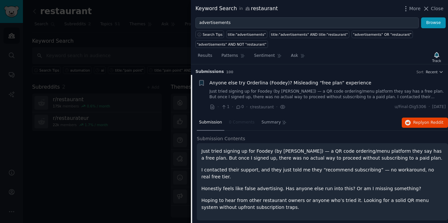
drag, startPoint x: 110, startPoint y: 32, endPoint x: 102, endPoint y: 2, distance: 31.2
click at [110, 32] on div at bounding box center [224, 111] width 448 height 223
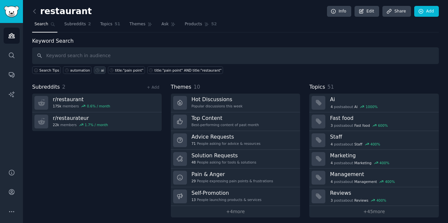
click at [98, 71] on link "ai" at bounding box center [100, 70] width 12 height 8
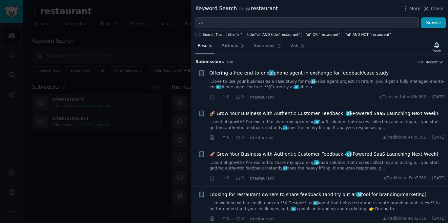
click at [325, 114] on span "🚀 Grow Your Business with Authentic Customer Feedback – ai -Powered SaaS Launch…" at bounding box center [323, 113] width 229 height 7
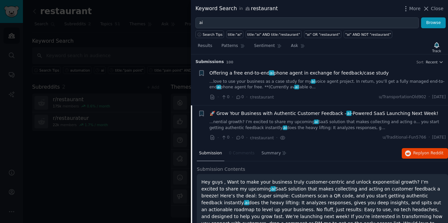
scroll to position [51, 0]
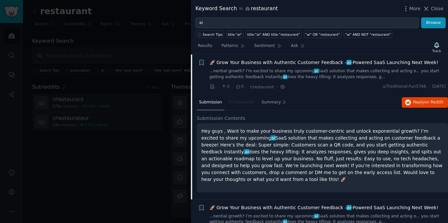
drag, startPoint x: 362, startPoint y: 169, endPoint x: 197, endPoint y: 133, distance: 169.3
click at [197, 133] on div "Hey guys , Want to make your business truly customer-centric and unlock exponen…" at bounding box center [322, 157] width 251 height 69
click at [317, 109] on div "Submission 0 Comments Summary Reply on Reddit" at bounding box center [322, 103] width 251 height 16
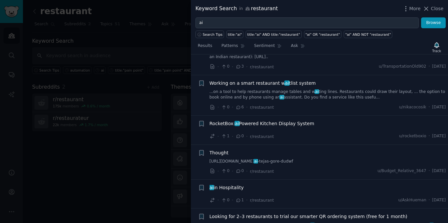
scroll to position [337, 0]
click at [257, 79] on span "Working on a smart restaurant w ai tlist system" at bounding box center [262, 82] width 106 height 7
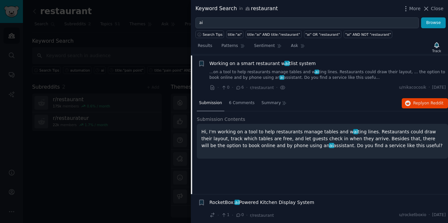
scroll to position [253, 0]
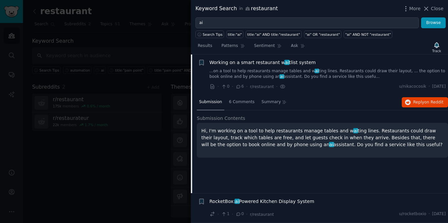
drag, startPoint x: 323, startPoint y: 139, endPoint x: 199, endPoint y: 131, distance: 123.5
click at [199, 131] on div "Hi, I'm working on a tool to help restaurants manage tables and w ai ting lines…" at bounding box center [322, 140] width 251 height 35
click at [431, 10] on button "Close" at bounding box center [432, 8] width 21 height 7
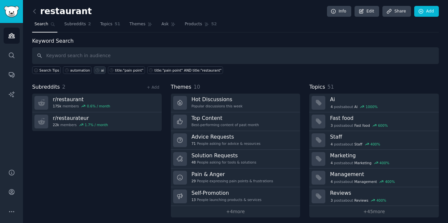
click at [95, 69] on icon at bounding box center [97, 70] width 5 height 5
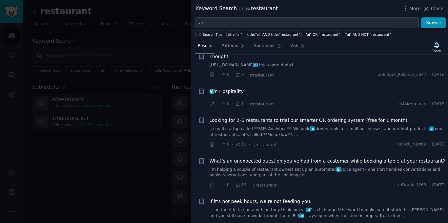
scroll to position [361, 0]
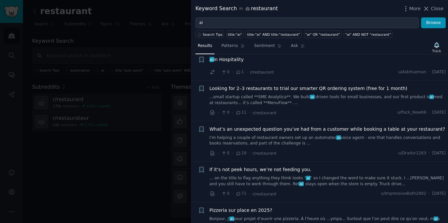
click at [282, 89] on span "Looking for 2–3 restaurants to trial our smarter QR ordering system (free for 1…" at bounding box center [308, 88] width 198 height 7
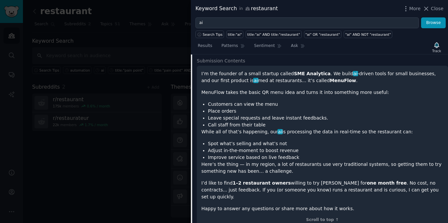
scroll to position [452, 0]
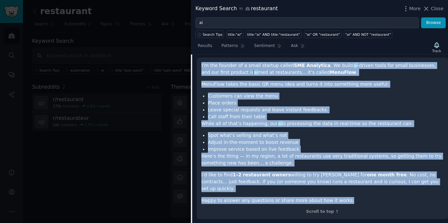
drag, startPoint x: 344, startPoint y: 196, endPoint x: 200, endPoint y: 61, distance: 197.3
click at [200, 61] on div "I’m the founder of a small startup called SME Analytica . We build ai -driven t…" at bounding box center [322, 138] width 251 height 162
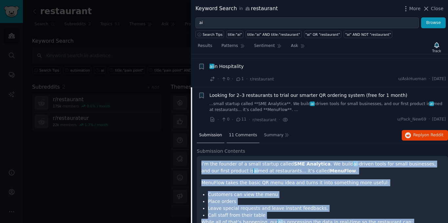
click at [233, 138] on div "11 Comments" at bounding box center [242, 136] width 33 height 16
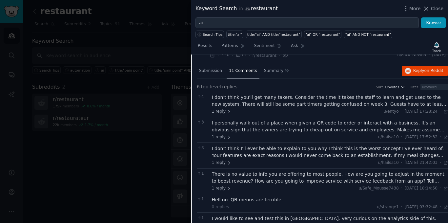
scroll to position [419, 0]
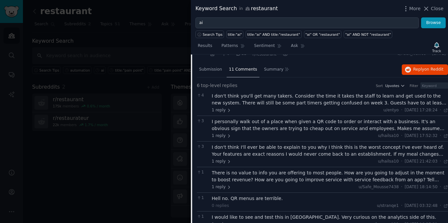
click at [294, 105] on div "I don't think you'll get many takers. Consider the time it takes the staff to l…" at bounding box center [330, 99] width 236 height 14
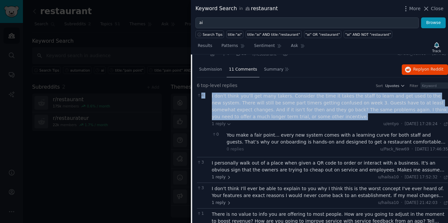
drag, startPoint x: 249, startPoint y: 106, endPoint x: 209, endPoint y: 93, distance: 42.0
click at [209, 93] on div "4 I don't think you'll get many takers. Consider the time it takes the staff to…" at bounding box center [322, 123] width 251 height 67
click at [282, 114] on div "I don't think you'll get many takers. Consider the time it takes the staff to l…" at bounding box center [330, 106] width 236 height 28
drag, startPoint x: 270, startPoint y: 114, endPoint x: 210, endPoint y: 96, distance: 62.1
click at [210, 96] on div "4 I don't think you'll get many takers. Consider the time it takes the staff to…" at bounding box center [322, 123] width 251 height 67
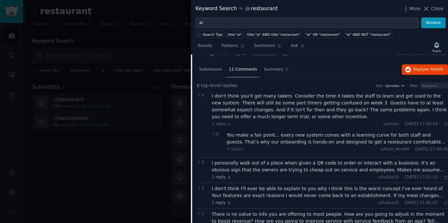
click at [311, 79] on div "6 top-level replies Sort Upvotes Filter 4 I don't think you'll get many takers.…" at bounding box center [322, 173] width 251 height 193
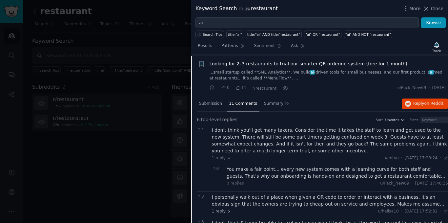
scroll to position [354, 0]
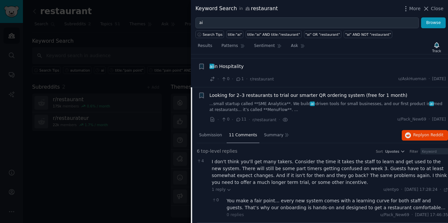
click at [281, 103] on link "...small startup called **SME Analytica**. We build ai -driven tools for small …" at bounding box center [327, 106] width 236 height 11
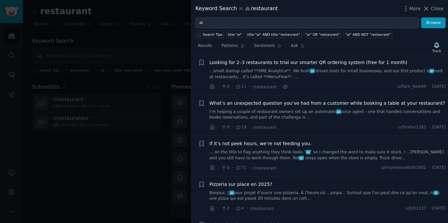
scroll to position [321, 0]
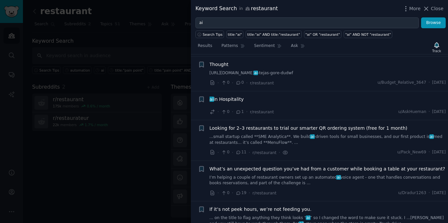
click at [288, 130] on span "Looking for 2–3 restaurants to trial our smarter QR ordering system (free for 1…" at bounding box center [308, 128] width 198 height 7
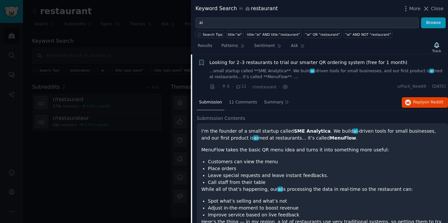
scroll to position [452, 0]
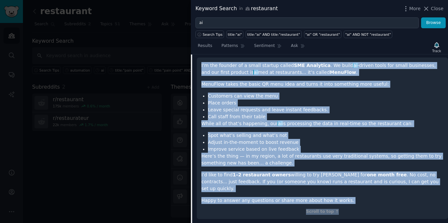
drag, startPoint x: 374, startPoint y: 197, endPoint x: 197, endPoint y: 65, distance: 220.8
click at [197, 65] on div "I’m the founder of a small startup called SME Analytica . We build ai -driven t…" at bounding box center [322, 138] width 251 height 162
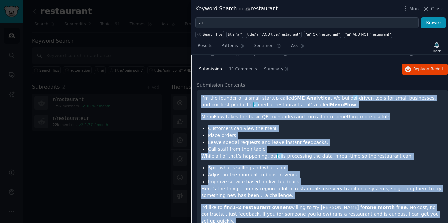
scroll to position [419, 0]
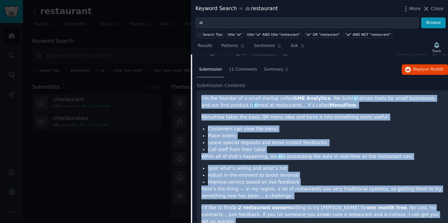
click at [239, 71] on span "11 Comments" at bounding box center [243, 70] width 28 height 6
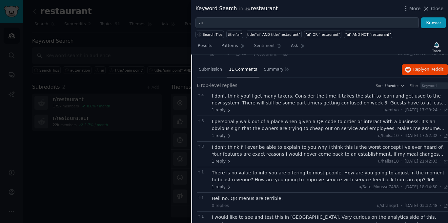
click at [293, 100] on div "I don't think you'll get many takers. Consider the time it takes the staff to l…" at bounding box center [330, 99] width 236 height 14
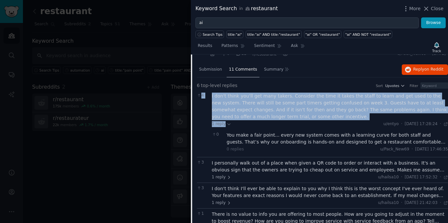
drag, startPoint x: 252, startPoint y: 114, endPoint x: 209, endPoint y: 96, distance: 47.2
click at [209, 96] on div "4 I don't think you'll get many takers. Consider the time it takes the staff to…" at bounding box center [322, 123] width 251 height 67
click at [282, 122] on div "1 reply u/entyo · Wed 13/08/2025 17:28:24 Wed 13/08/2025 ·" at bounding box center [330, 124] width 236 height 6
drag, startPoint x: 278, startPoint y: 115, endPoint x: 212, endPoint y: 96, distance: 67.8
click at [212, 96] on div "I don't think you'll get many takers. Consider the time it takes the staff to l…" at bounding box center [330, 106] width 236 height 28
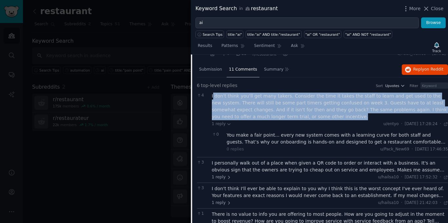
click at [212, 96] on div "I don't think you'll get many takers. Consider the time it takes the staff to l…" at bounding box center [330, 106] width 236 height 28
drag, startPoint x: 278, startPoint y: 116, endPoint x: 209, endPoint y: 98, distance: 72.0
click at [209, 98] on div "4 I don't think you'll get many takers. Consider the time it takes the staff to…" at bounding box center [322, 123] width 251 height 67
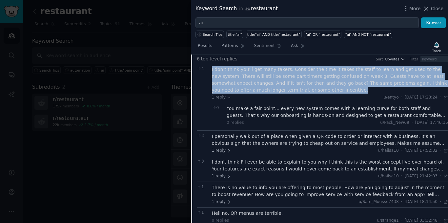
scroll to position [452, 0]
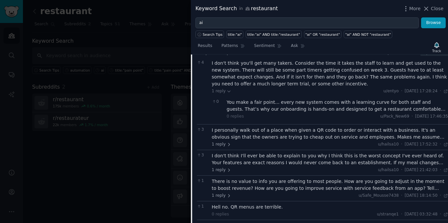
click at [287, 136] on div "I personally walk out of a place when given a QR code to order or interact with…" at bounding box center [330, 134] width 236 height 14
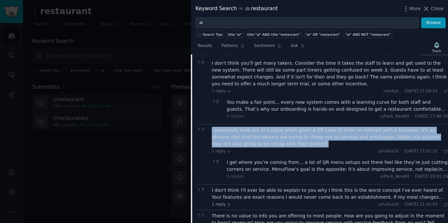
drag, startPoint x: 273, startPoint y: 144, endPoint x: 211, endPoint y: 131, distance: 62.9
click at [211, 131] on div "3 I personally walk out of a place when given a QR code to order or interact wi…" at bounding box center [322, 154] width 251 height 60
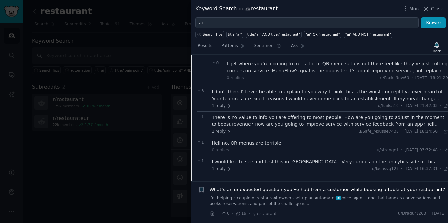
click at [284, 91] on div "I don't think I'll ever be able to explain to you why I think this is the worst…" at bounding box center [330, 95] width 236 height 14
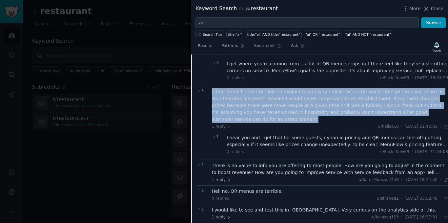
drag, startPoint x: 417, startPoint y: 110, endPoint x: 206, endPoint y: 96, distance: 211.5
click at [206, 96] on div "3 I don't think I'll ever be able to explain to you why I think this is the wor…" at bounding box center [322, 123] width 251 height 74
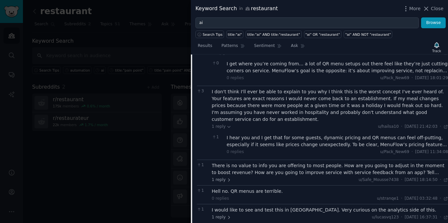
click at [323, 136] on div "I hear you and I get that for some guests, dynamic pricing and QR menus can fee…" at bounding box center [336, 141] width 221 height 14
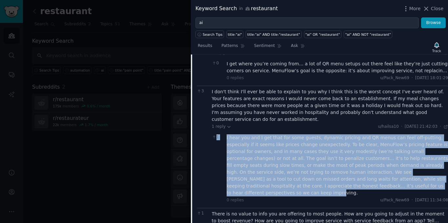
drag, startPoint x: 321, startPoint y: 179, endPoint x: 221, endPoint y: 131, distance: 110.8
click at [221, 132] on div "1 I hear you and I get that for some guests, dynamic pricing and QR menus can f…" at bounding box center [330, 168] width 236 height 73
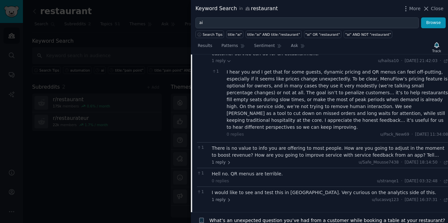
click at [287, 145] on div "There is no value to info you are offering to most people. How are you going to…" at bounding box center [330, 152] width 236 height 14
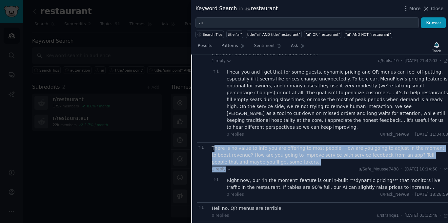
drag, startPoint x: 258, startPoint y: 150, endPoint x: 213, endPoint y: 135, distance: 47.4
click at [213, 145] on div "There is no value to info you are offering to most people. How are you going to…" at bounding box center [330, 172] width 236 height 55
click at [276, 149] on div "There is no value to info you are offering to most people. How are you going to…" at bounding box center [330, 155] width 236 height 21
drag, startPoint x: 269, startPoint y: 147, endPoint x: 209, endPoint y: 135, distance: 62.0
click at [209, 142] on div "1 There is no value to info you are offering to most people. How are you going …" at bounding box center [322, 172] width 251 height 60
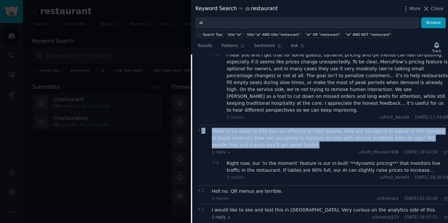
scroll to position [681, 0]
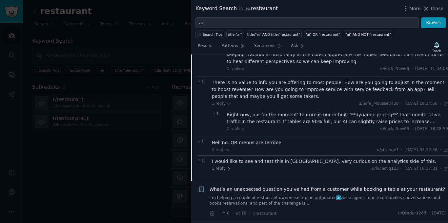
click at [277, 111] on div "Right now, our ‘in the moment’ feature is our in-built '**dynamic pricing**' th…" at bounding box center [336, 118] width 221 height 14
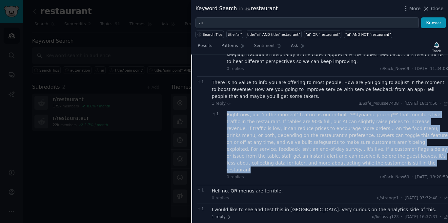
drag, startPoint x: 235, startPoint y: 134, endPoint x: 226, endPoint y: 100, distance: 35.6
click at [226, 109] on div "1 Right now, our ‘in the moment’ feature is our in-built '**dynamic pricing**' …" at bounding box center [330, 145] width 236 height 73
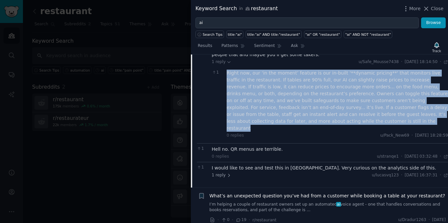
scroll to position [747, 0]
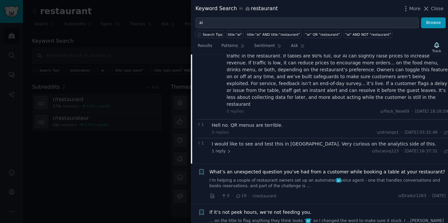
click at [279, 122] on div "Hell no. QR menus are terrible." at bounding box center [330, 125] width 236 height 7
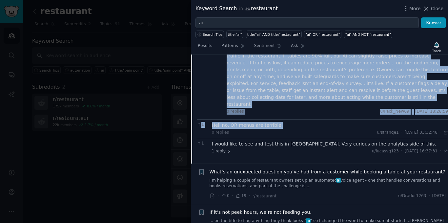
drag, startPoint x: 271, startPoint y: 94, endPoint x: 265, endPoint y: 107, distance: 13.9
click at [273, 122] on div "Hell no. QR menus are terrible. 0 replies u/stranqe1 · Thu 14/08/2025 03:32:48 …" at bounding box center [330, 129] width 236 height 14
click at [278, 122] on div "Hell no. QR menus are terrible." at bounding box center [330, 125] width 236 height 7
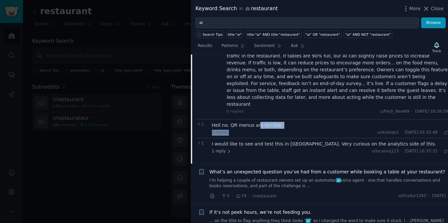
drag, startPoint x: 264, startPoint y: 104, endPoint x: 214, endPoint y: 103, distance: 49.2
click at [214, 122] on div "Hell no. QR menus are terrible. 0 replies u/stranqe1 · Thu 14/08/2025 03:32:48 …" at bounding box center [330, 129] width 236 height 14
click at [282, 122] on div "Hell no. QR menus are terrible." at bounding box center [330, 125] width 236 height 7
drag, startPoint x: 263, startPoint y: 102, endPoint x: 212, endPoint y: 104, distance: 50.8
click at [212, 122] on div "Hell no. QR menus are terrible." at bounding box center [330, 125] width 236 height 7
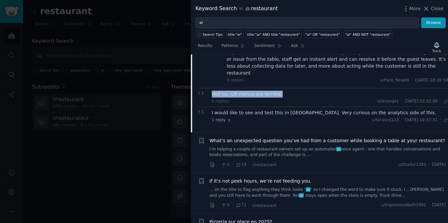
scroll to position [780, 0]
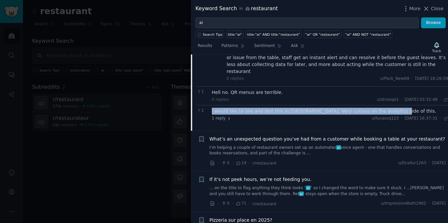
drag, startPoint x: 383, startPoint y: 89, endPoint x: 210, endPoint y: 87, distance: 173.7
click at [210, 105] on div "1 I would like to see and test this in Latam. Very curious on the analytics sid…" at bounding box center [322, 114] width 251 height 19
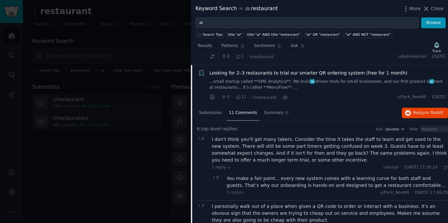
scroll to position [376, 0]
click at [391, 128] on span "Upvotes" at bounding box center [392, 129] width 14 height 5
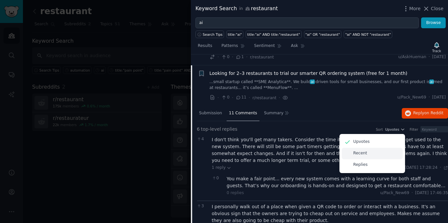
click at [370, 152] on div "Recent" at bounding box center [372, 152] width 61 height 11
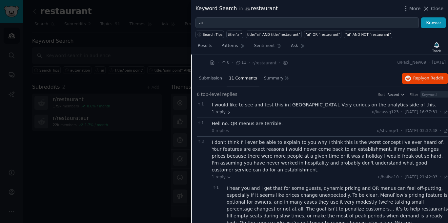
scroll to position [408, 0]
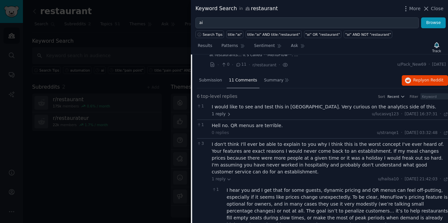
click at [402, 93] on div "Sort Recent Filter" at bounding box center [410, 96] width 74 height 7
click at [400, 98] on icon "button" at bounding box center [402, 96] width 5 height 5
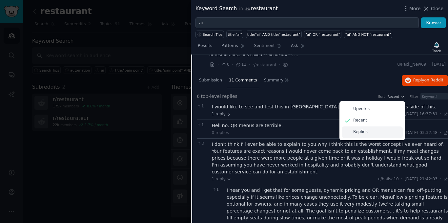
click at [375, 130] on div "Replies" at bounding box center [372, 131] width 61 height 11
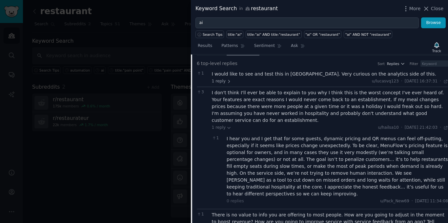
scroll to position [310, 0]
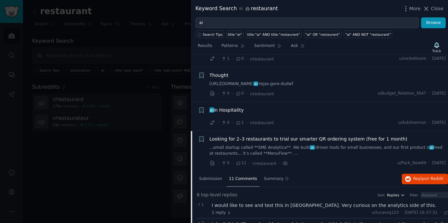
click at [395, 193] on span "Replies" at bounding box center [393, 194] width 12 height 5
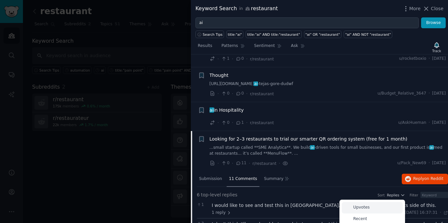
click at [362, 204] on div "Upvotes" at bounding box center [372, 207] width 61 height 11
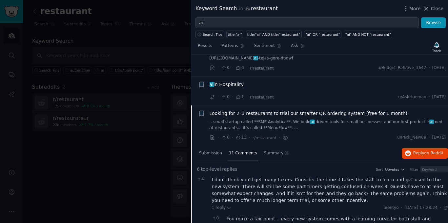
scroll to position [335, 0]
drag, startPoint x: 429, startPoint y: 7, endPoint x: 368, endPoint y: 0, distance: 61.6
click at [428, 7] on icon at bounding box center [426, 9] width 4 height 4
